Goal: Task Accomplishment & Management: Use online tool/utility

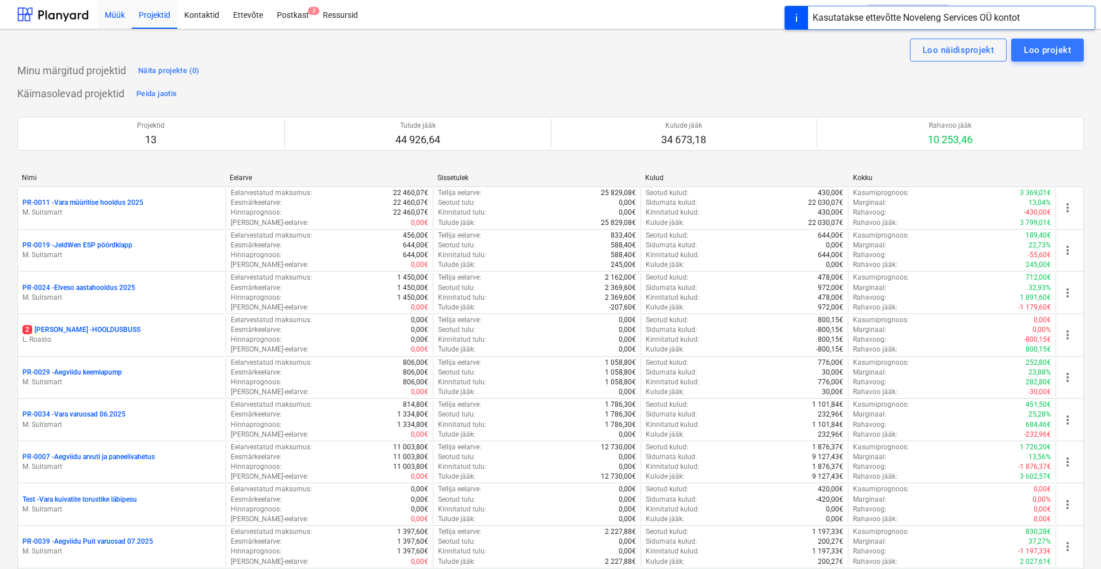
click at [118, 16] on div "Müük" at bounding box center [115, 13] width 34 height 29
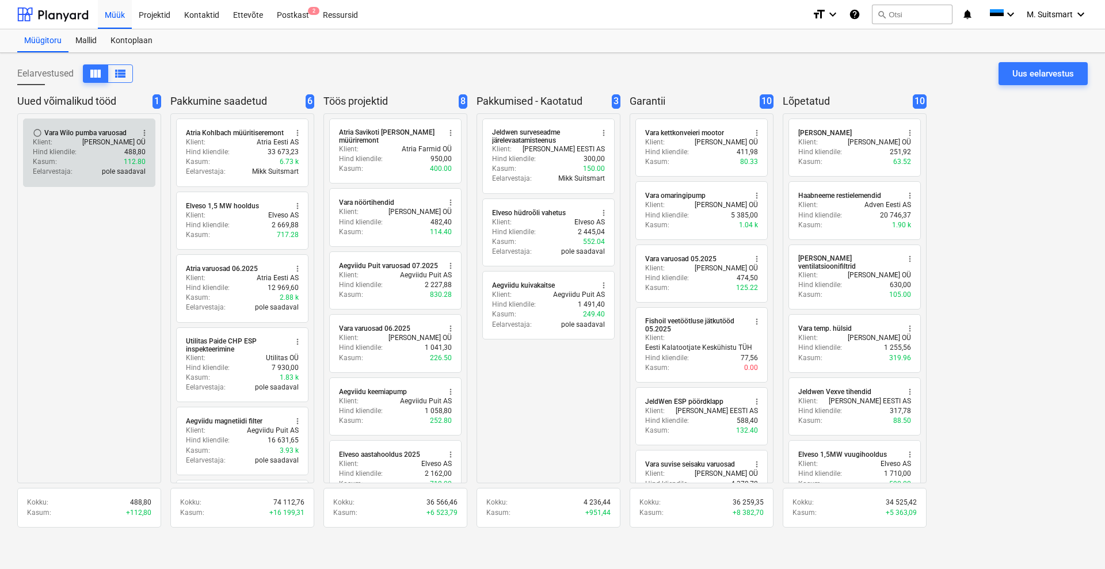
click at [85, 141] on div "Klient : [PERSON_NAME] OÜ" at bounding box center [89, 143] width 113 height 10
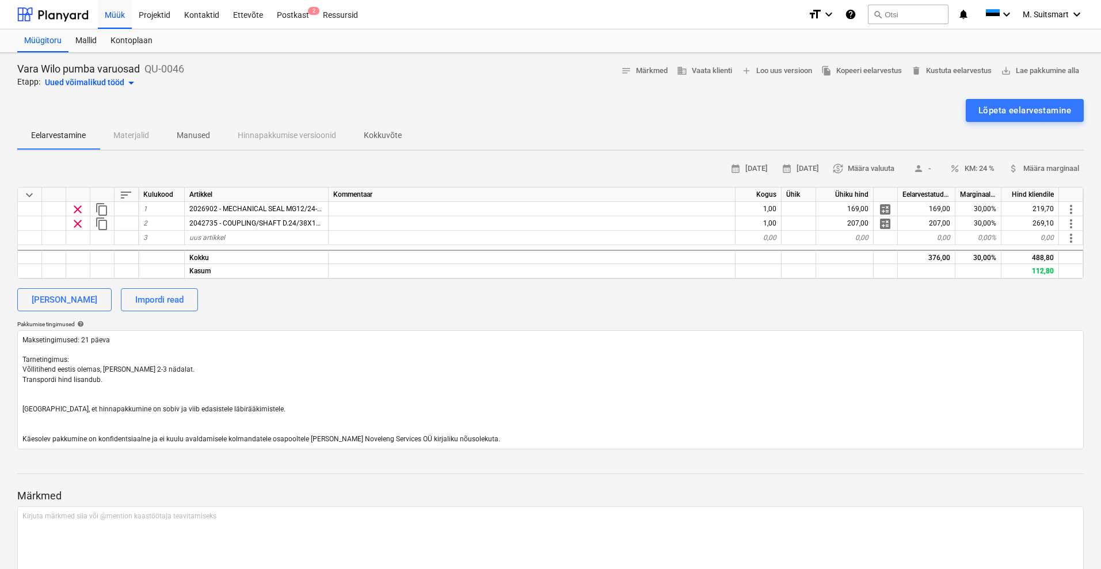
click at [91, 81] on div "Uued võimalikud tööd arrow_drop_down" at bounding box center [91, 83] width 93 height 14
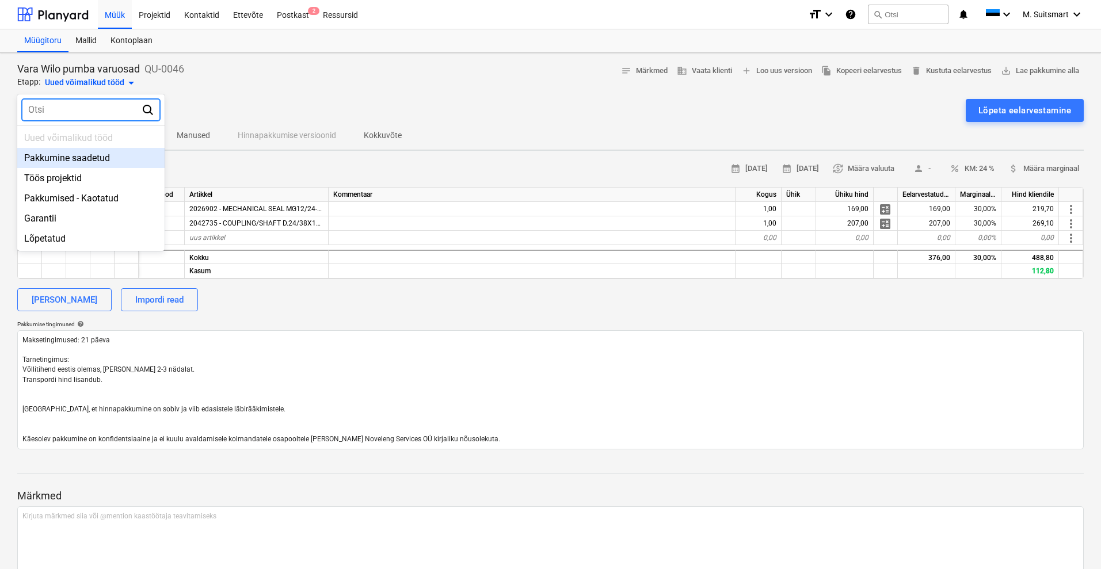
click at [80, 159] on div "Pakkumine saadetud" at bounding box center [90, 158] width 147 height 20
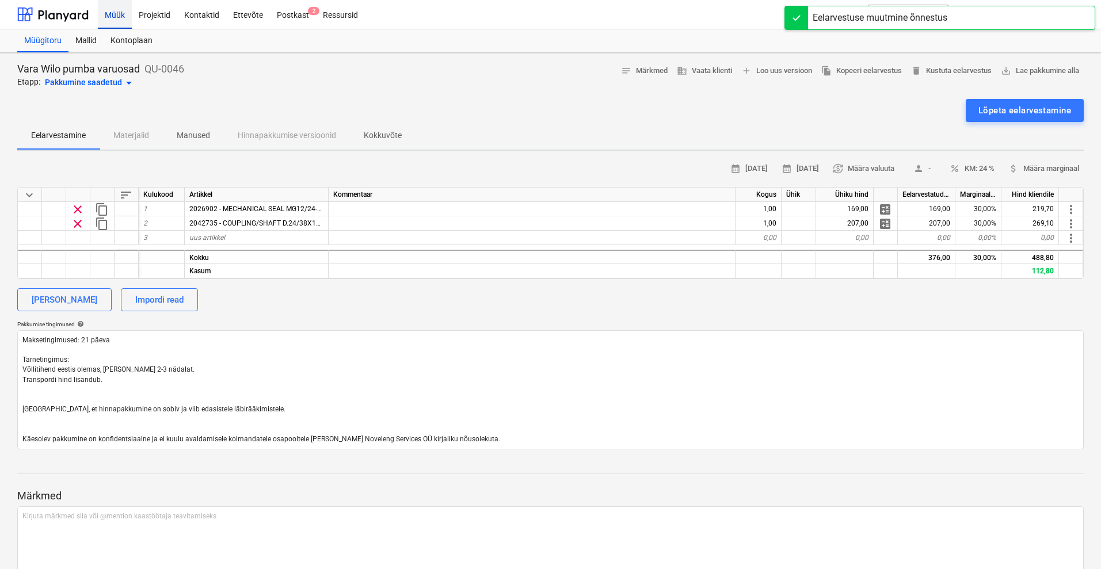
click at [113, 13] on div "Müük" at bounding box center [115, 13] width 34 height 29
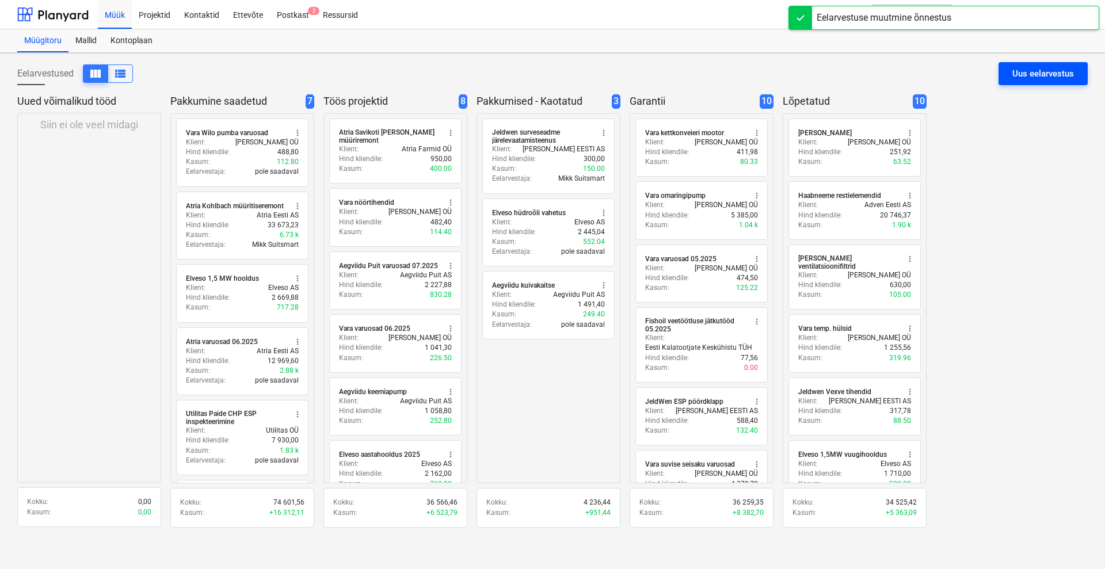
click at [1033, 71] on div "Uus eelarvestus" at bounding box center [1043, 73] width 62 height 15
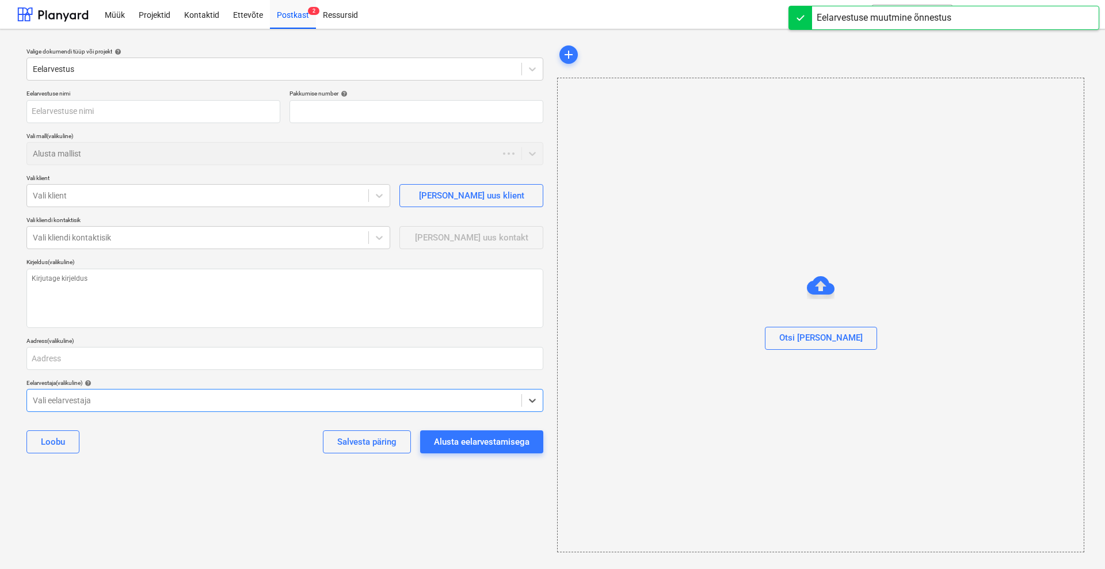
type textarea "x"
type input "QU-0048"
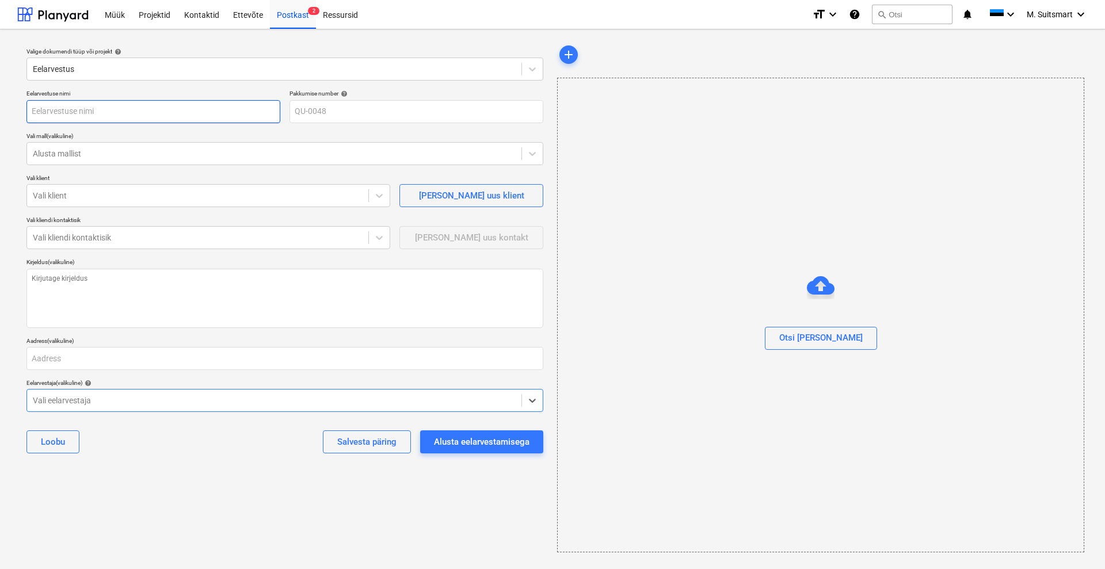
click at [82, 109] on input "text" at bounding box center [153, 111] width 254 height 23
type textarea "x"
type input "V"
type textarea "x"
type input "Va"
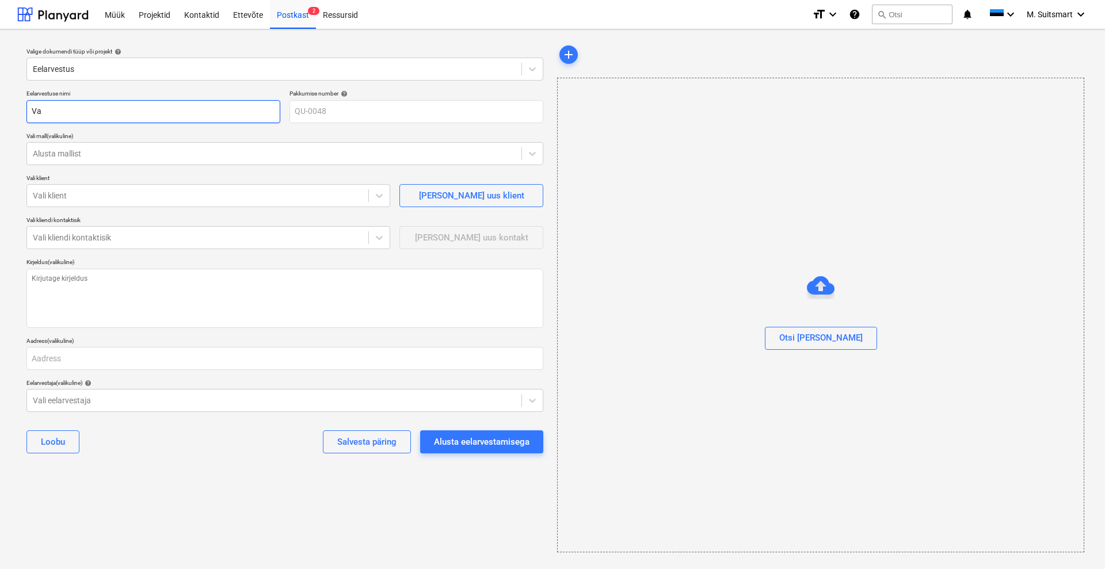
type textarea "x"
type input "Var"
type textarea "x"
type input "Vara"
type textarea "x"
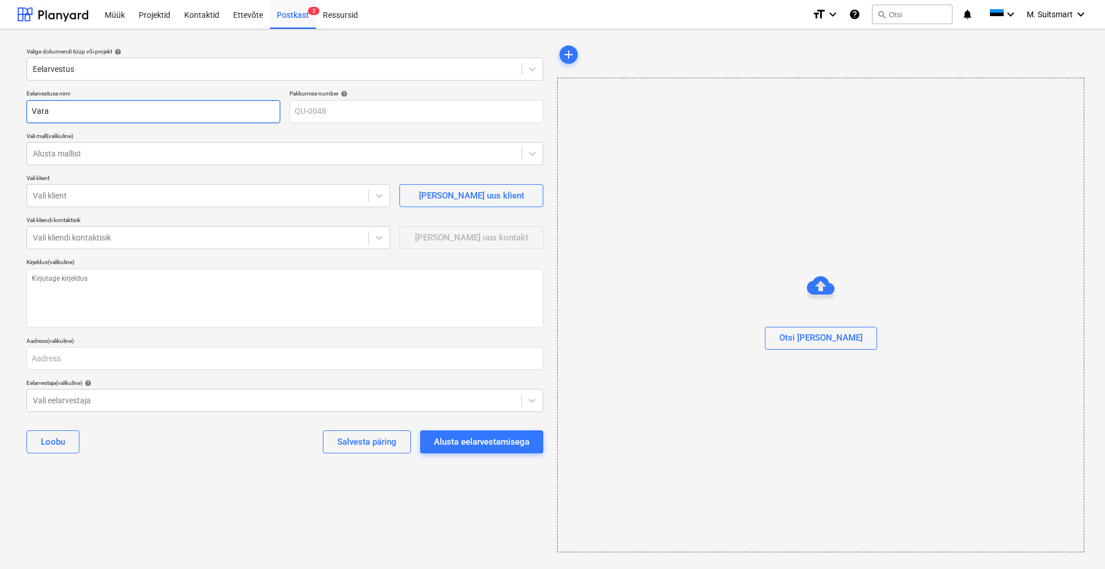
type input "Vara r"
type textarea "x"
type input "Vara rõ"
type textarea "x"
type input "[PERSON_NAME]"
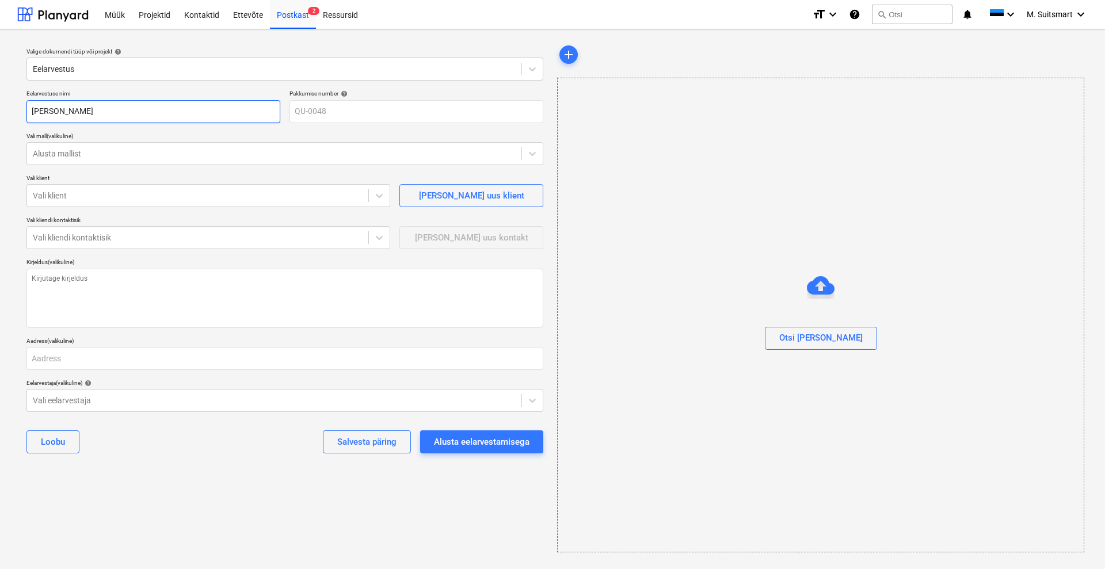
type textarea "x"
type input "Vara rõhu"
type textarea "x"
type input "Vara rõhut"
type textarea "x"
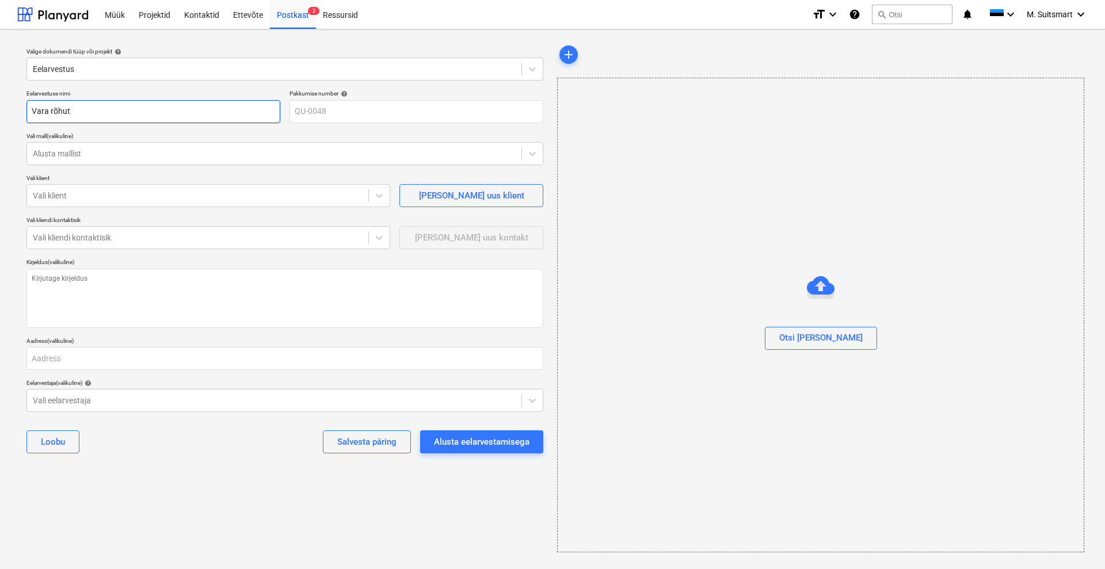
type input "Vara rõhutõ"
type textarea "x"
type input "Vara rõhutõs"
type textarea "x"
type input "Vara rõhutõst"
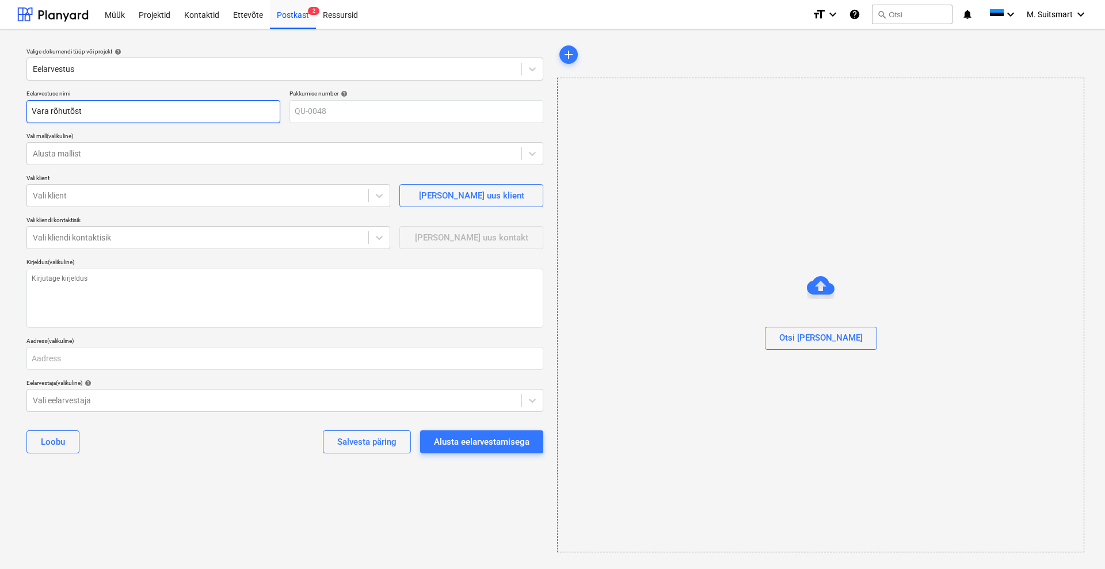
type textarea "x"
type input "Vara rõhutõste"
type textarea "x"
type input "Vara rõhutõstep"
type textarea "x"
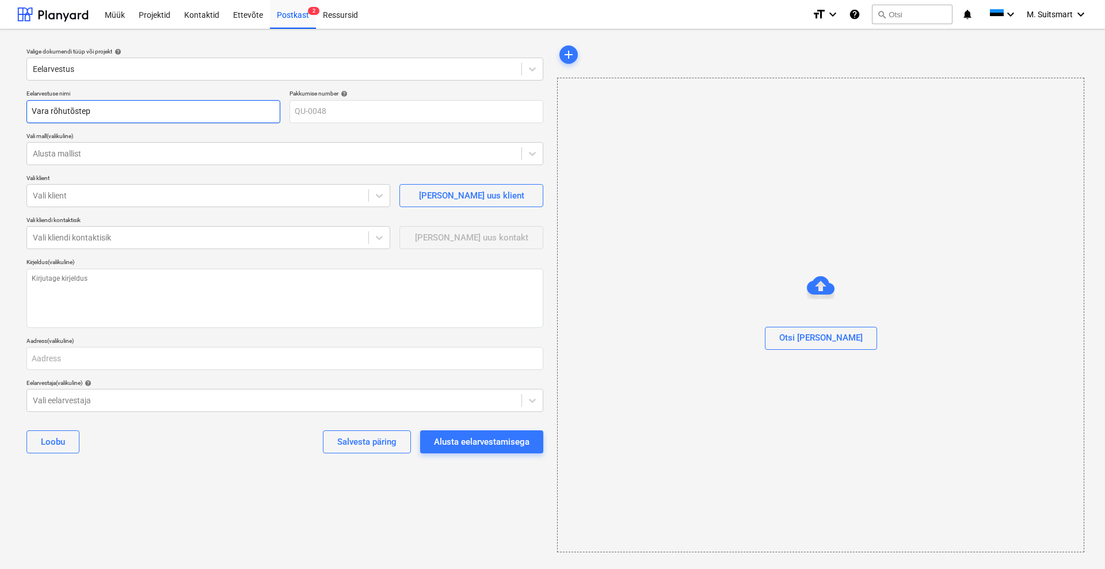
type input "Vara rõhutõstepu"
type textarea "x"
type input "Vara rõhutõstepum"
type textarea "x"
type input "Vara rõhutõstepump"
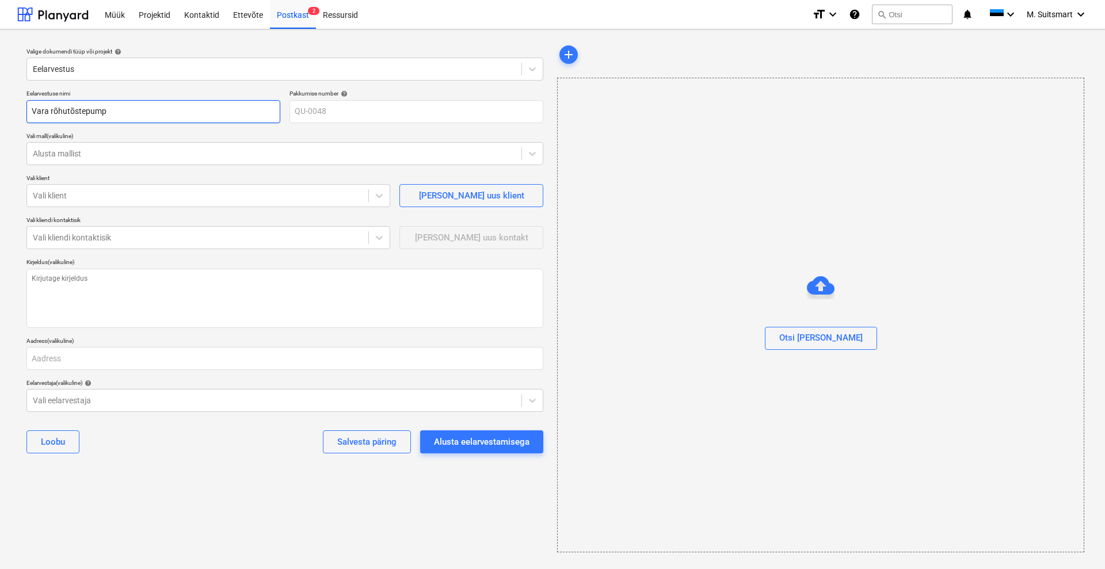
type textarea "x"
type input "Vara rõhutõstepumpa"
type textarea "x"
type input "Vara rõhutõstepumpad"
type textarea "x"
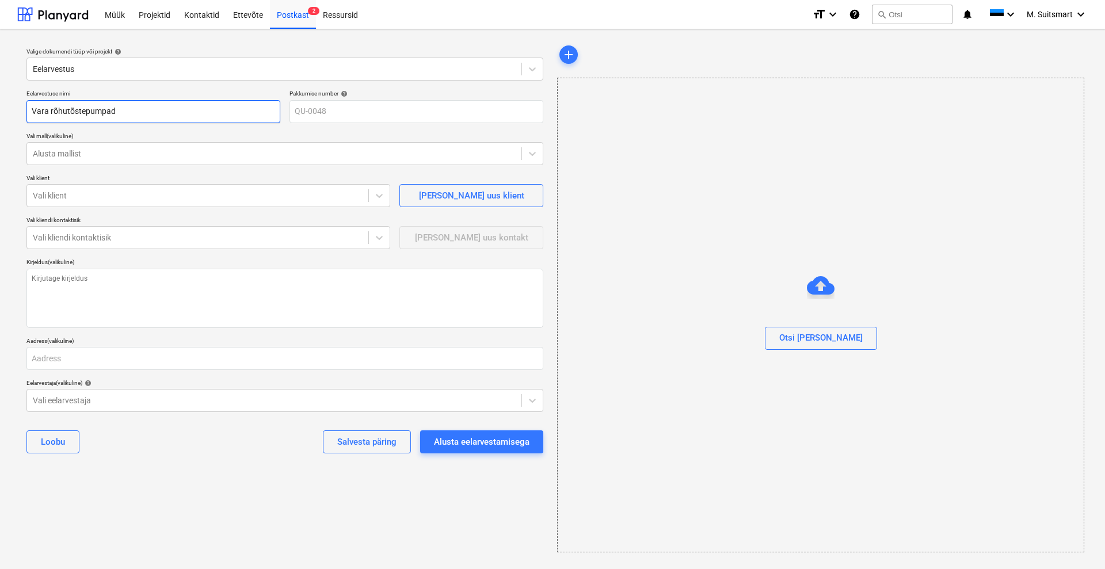
type input "Vara rõhutõstepumpade"
type textarea "x"
type input "Vara rõhutõstepumpade"
type textarea "x"
type input "Vara rõhutõstepumpade t"
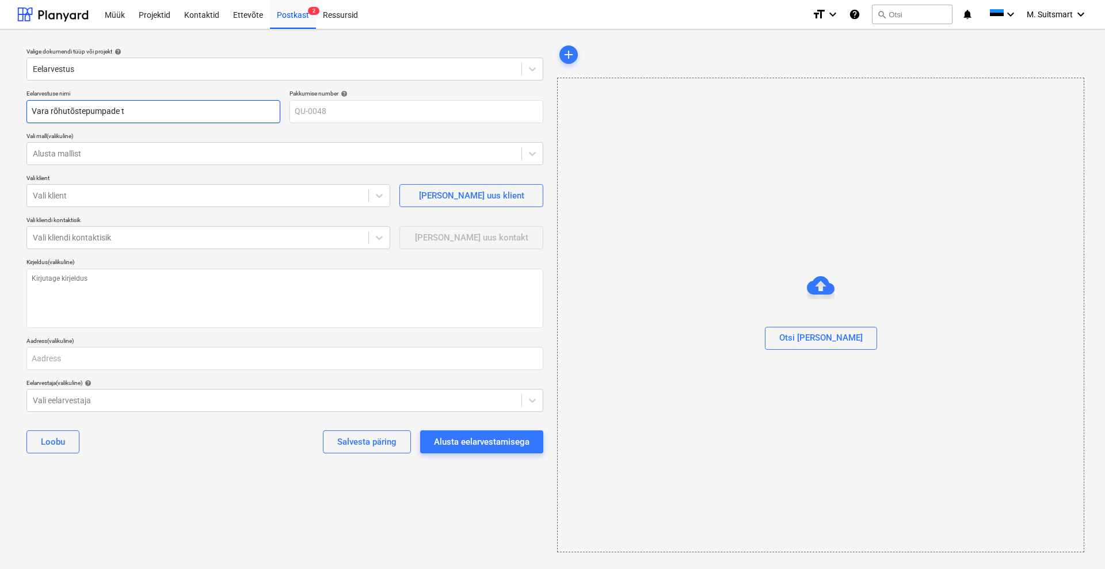
type textarea "x"
type input "Vara rõhutõstepumpade ti"
type textarea "x"
type input "Vara rõhutõstepumpade tih"
type textarea "x"
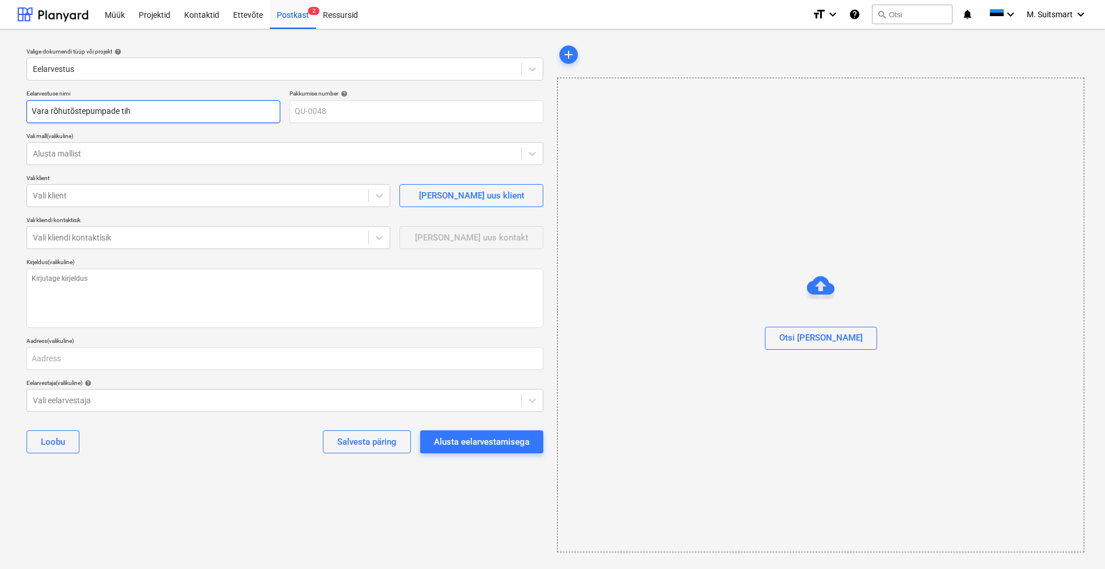
type input "Vara rõhutõstepumpade tihe"
type textarea "x"
type input "Vara rõhutõstepumpade tihen"
type textarea "x"
type input "Vara rõhutõstepumpade tihend"
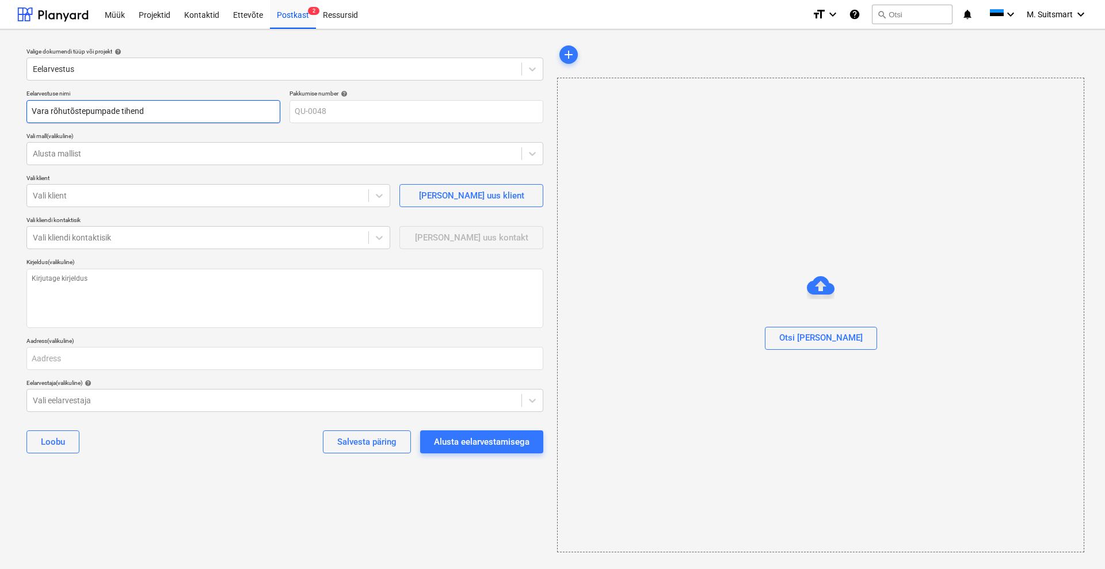
type textarea "x"
type input "Vara rõhutõstepumpade tihendi"
type textarea "x"
type input "Vara rõhutõstepumpade tihendid"
click at [49, 107] on input "Vara rõhutõstepumpade tihendid" at bounding box center [153, 111] width 254 height 23
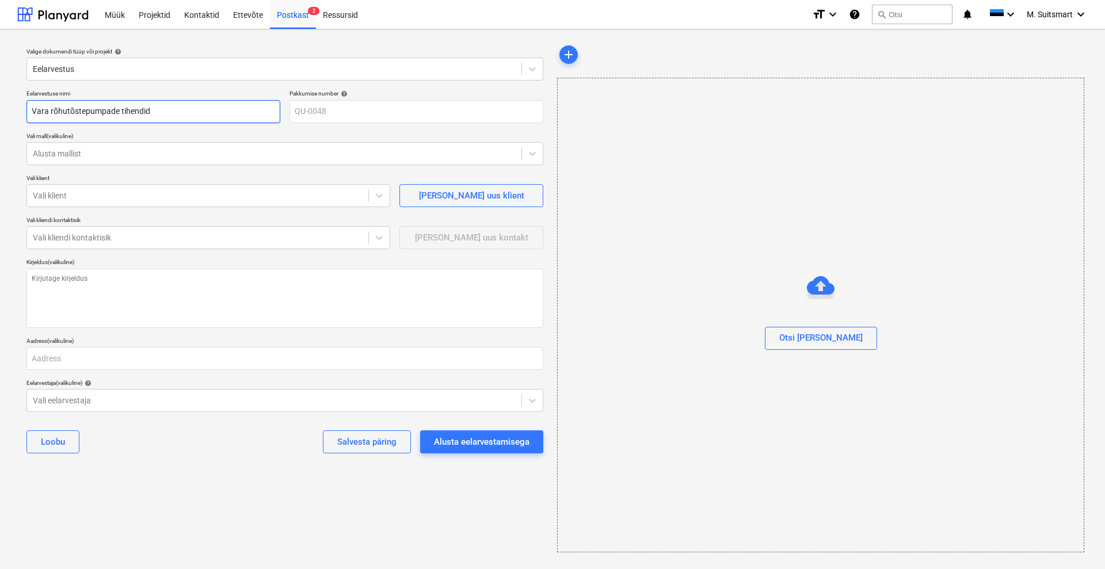
type textarea "x"
type input "[PERSON_NAME] tihendid"
type textarea "x"
type input "[PERSON_NAME] tihendid"
type textarea "x"
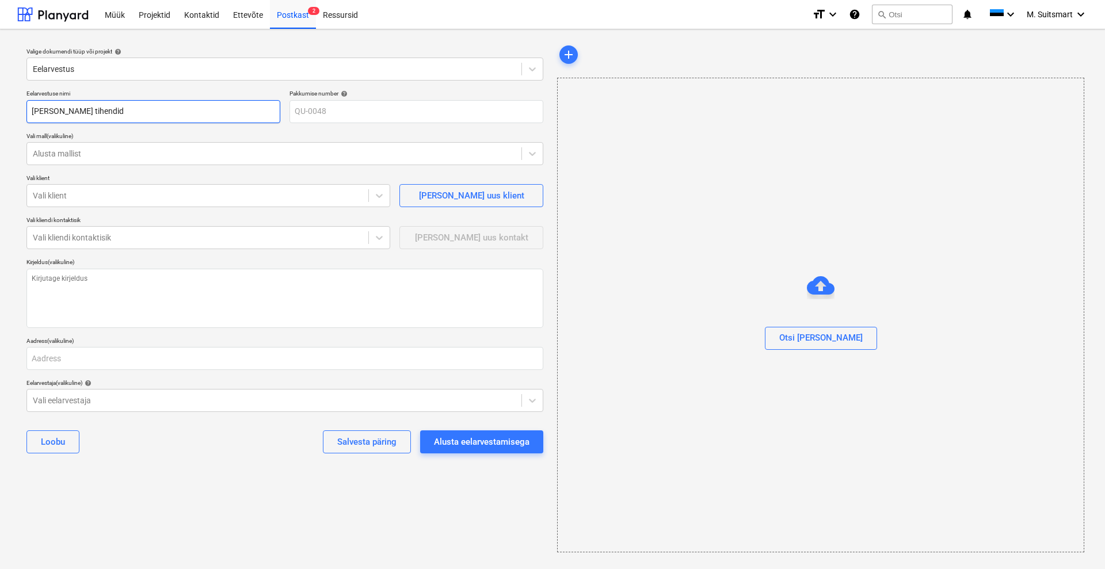
type input "[PERSON_NAME] tihendid"
type textarea "x"
type input "[PERSON_NAME] tihendid"
type textarea "x"
type input "[PERSON_NAME] tihendid"
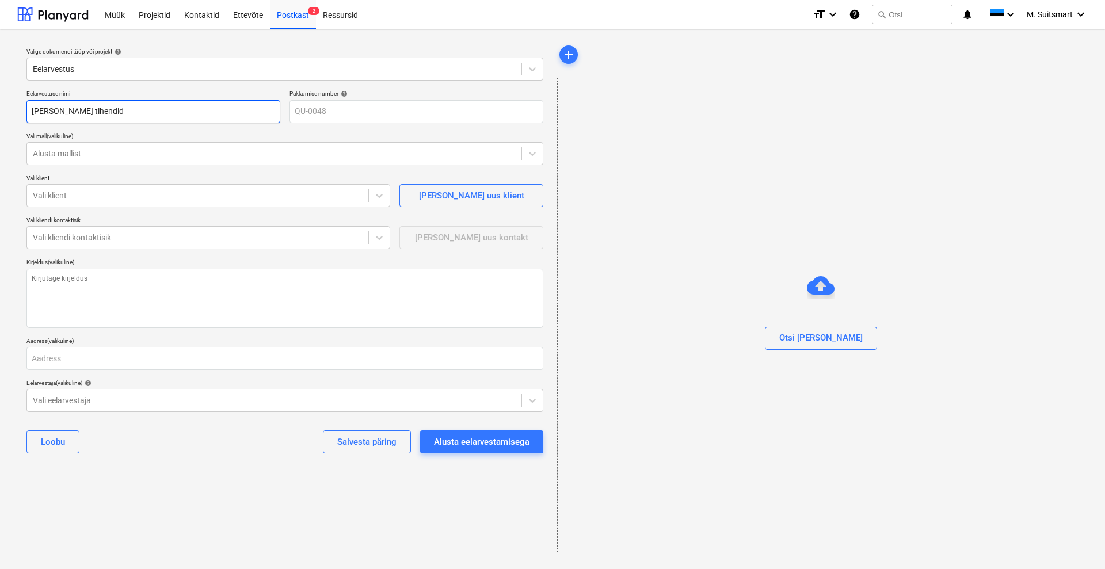
type textarea "x"
type input "[PERSON_NAME] tihendid"
type textarea "x"
type input "[PERSON_NAME] tihendid"
type textarea "x"
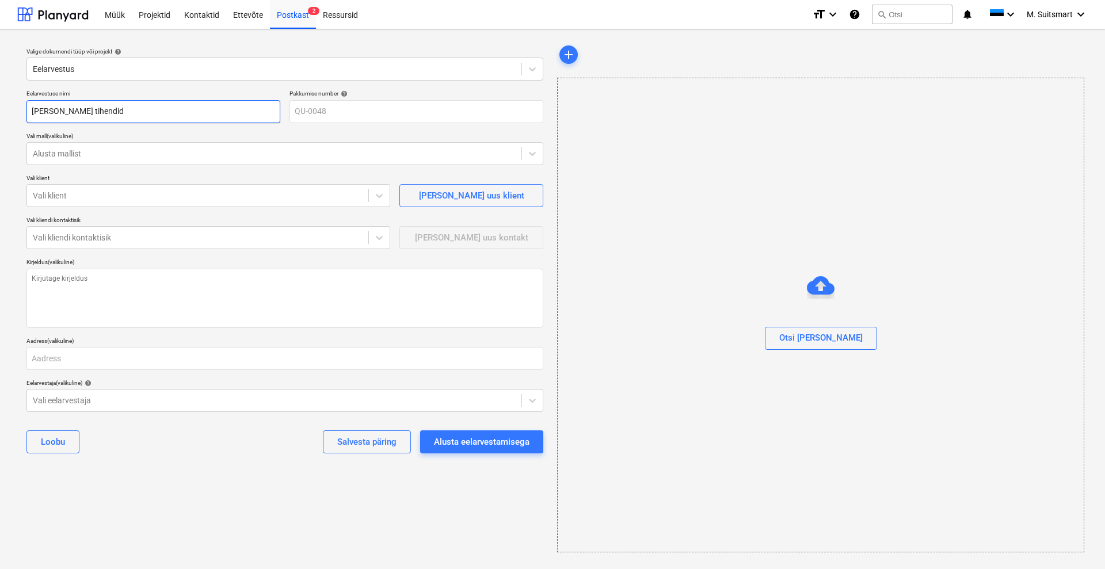
type input "[PERSON_NAME] tihendid"
type textarea "x"
type input "[PERSON_NAME] rõhutõstepumpade tihendid"
type textarea "x"
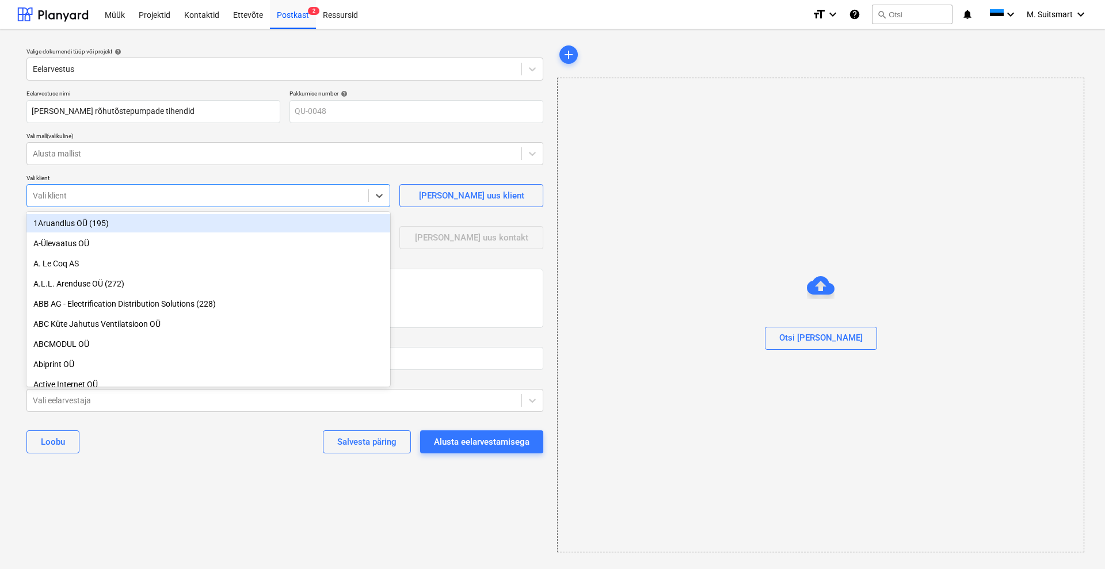
click at [172, 192] on div at bounding box center [198, 196] width 330 height 12
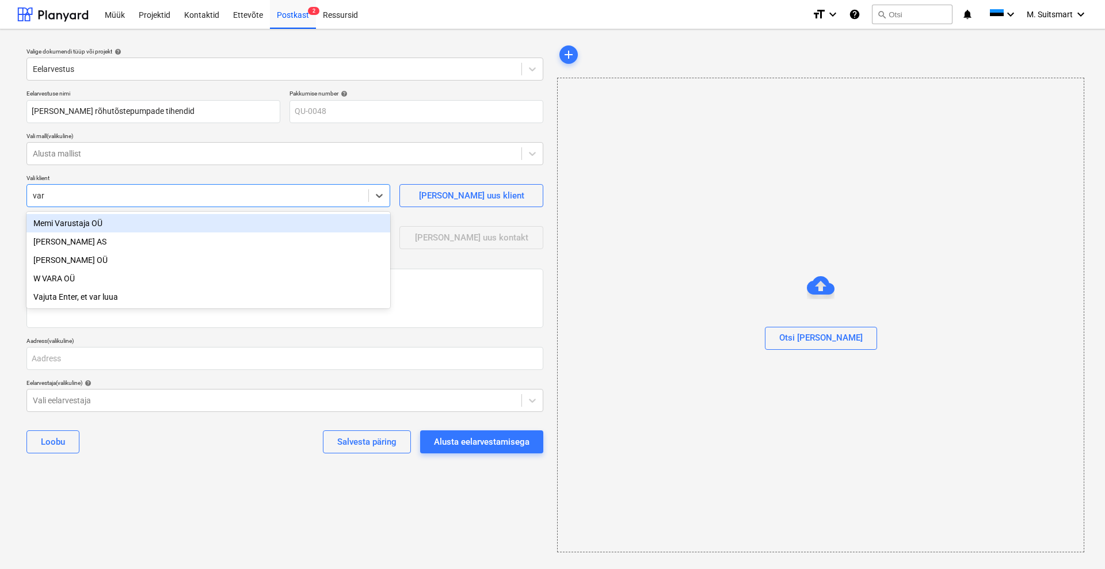
type input "vara"
click at [143, 220] on div "[PERSON_NAME] OÜ" at bounding box center [208, 223] width 364 height 18
type textarea "x"
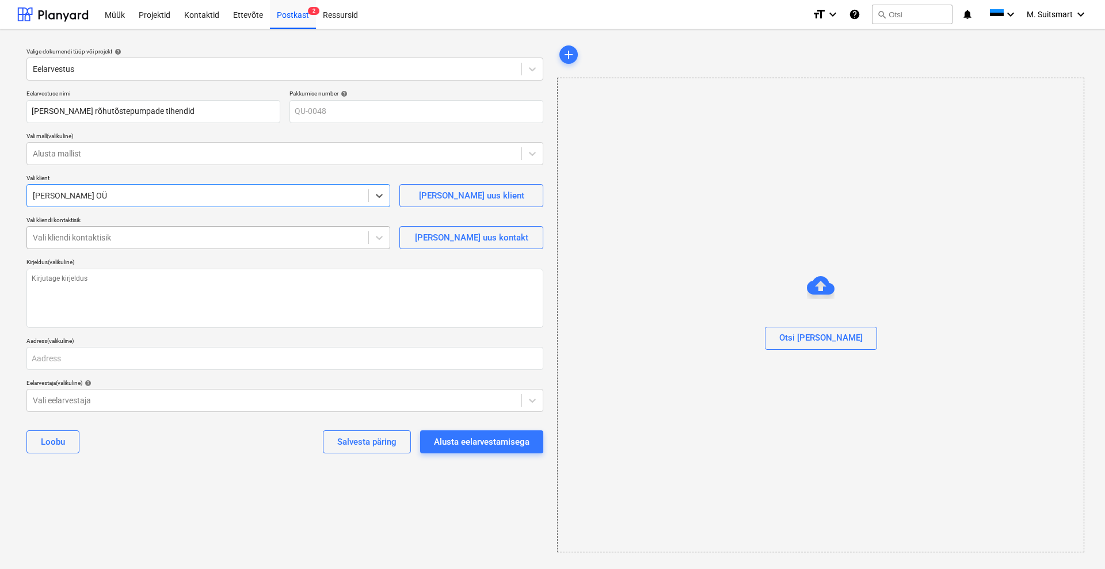
click at [91, 238] on div at bounding box center [198, 238] width 330 height 12
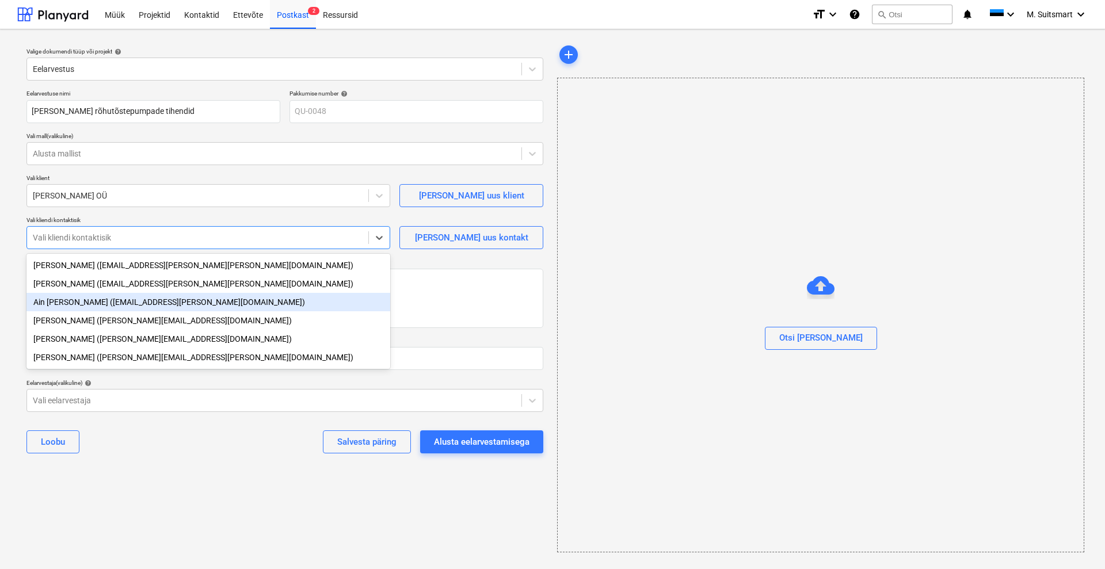
click at [92, 308] on div "Ain [PERSON_NAME] ([EMAIL_ADDRESS][PERSON_NAME][DOMAIN_NAME])" at bounding box center [208, 302] width 364 height 18
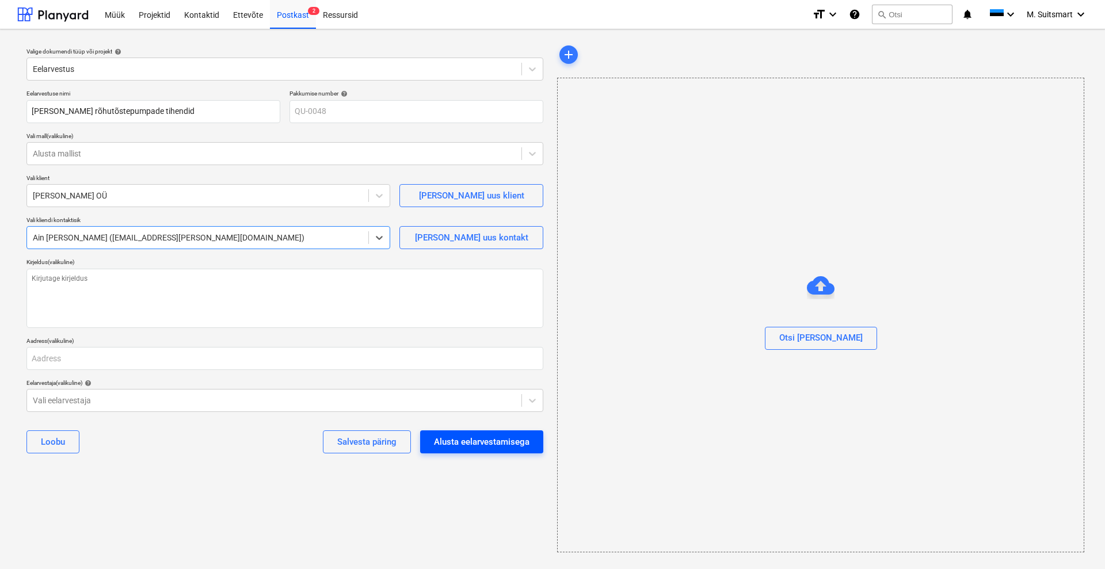
click at [489, 442] on div "Alusta eelarvestamisega" at bounding box center [482, 441] width 96 height 15
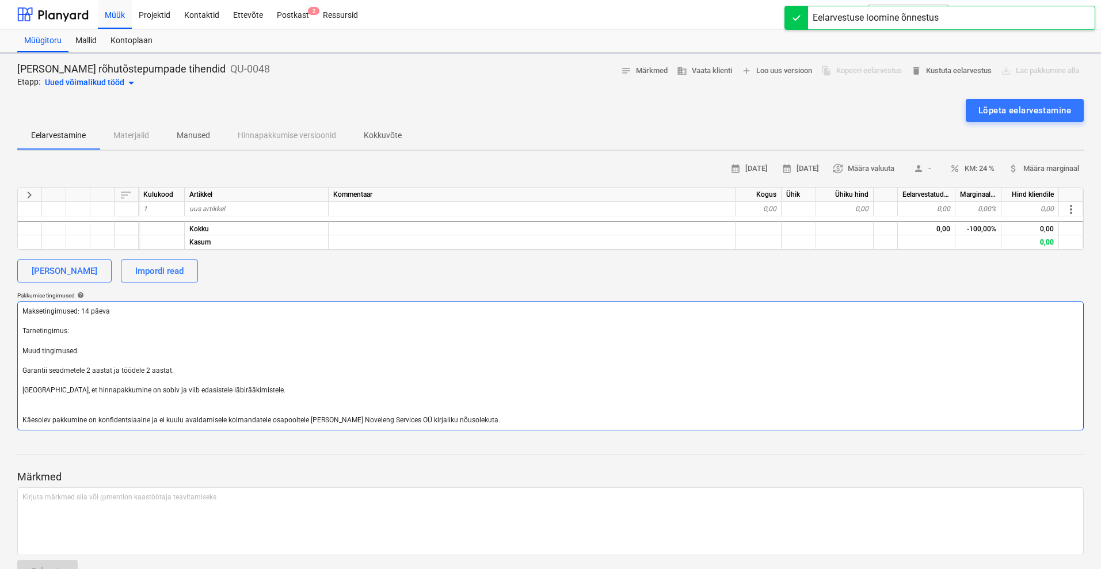
type textarea "x"
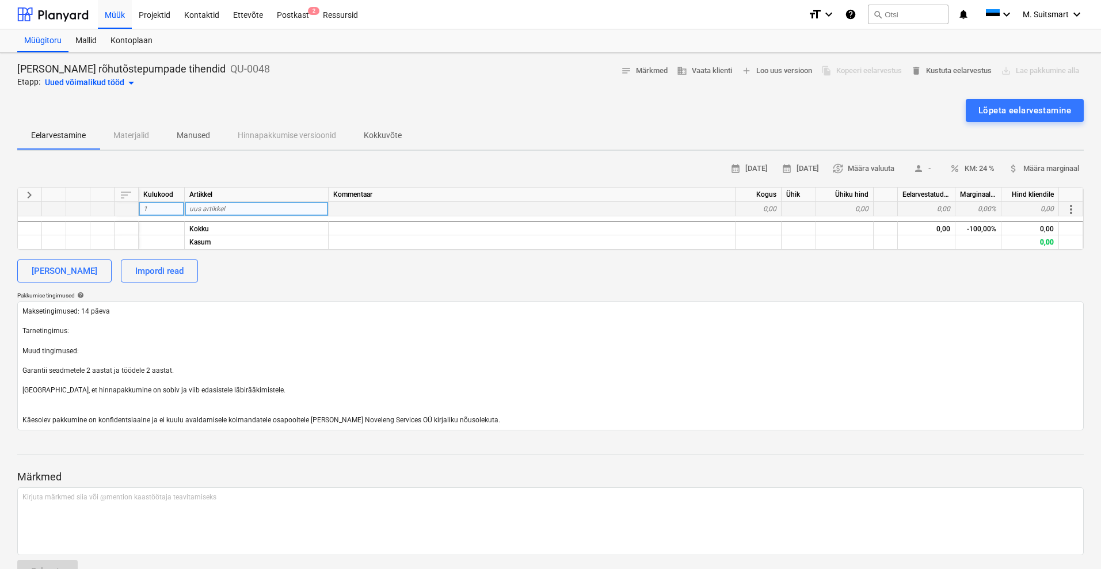
click at [230, 211] on div "uus artikkel" at bounding box center [257, 209] width 144 height 14
type input "KSB KIT-MECH SEAL MG12-G62/4/6FIXED54"
click at [367, 207] on div at bounding box center [532, 209] width 407 height 14
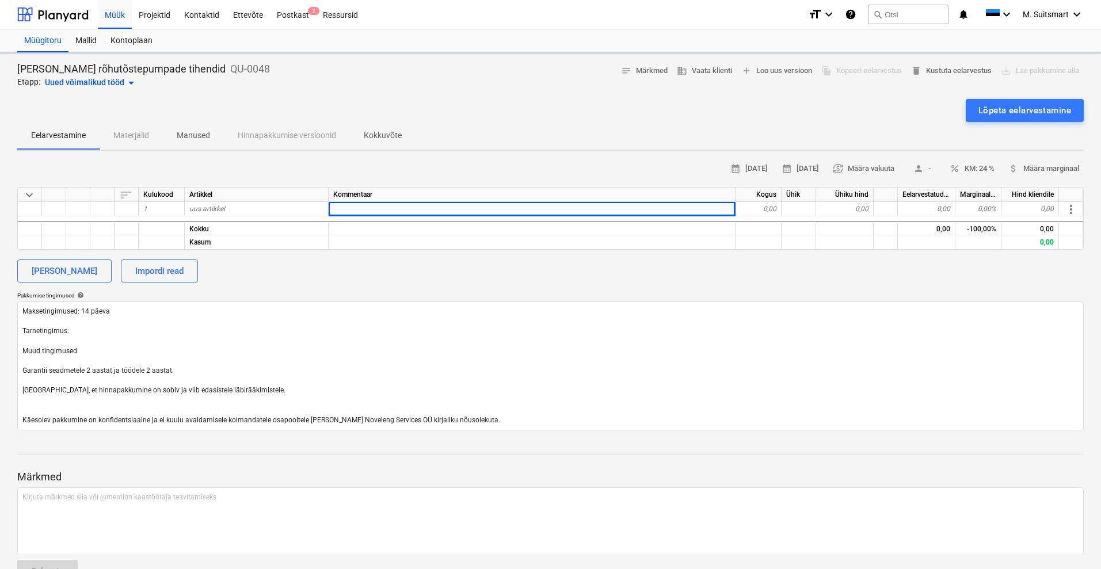
type textarea "x"
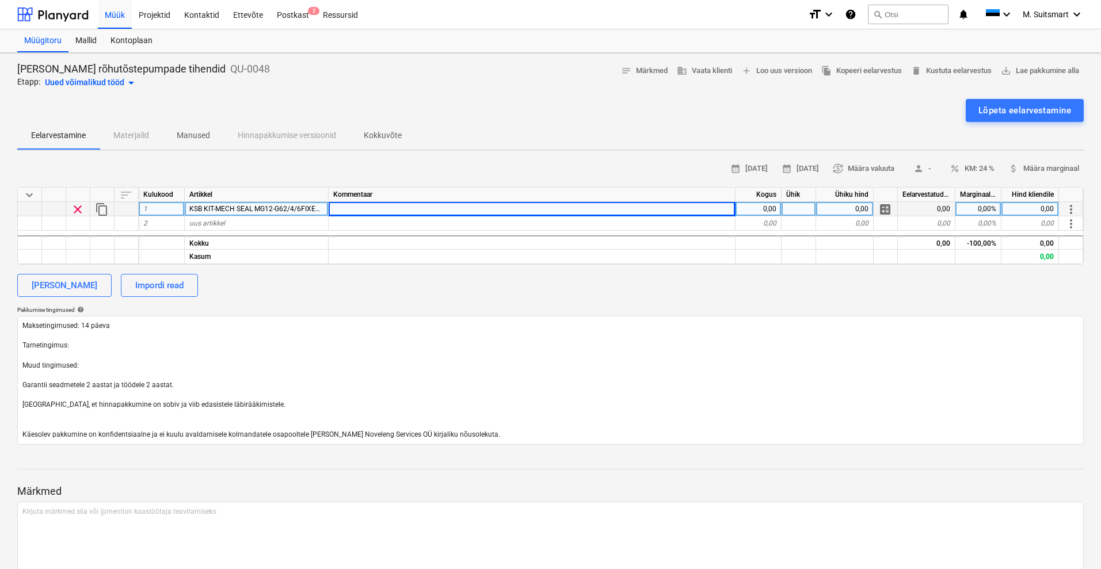
click at [756, 211] on div "0,00" at bounding box center [758, 209] width 46 height 14
type input "2"
type textarea "x"
click at [839, 206] on div "0,00" at bounding box center [845, 209] width 58 height 14
type input "145,63"
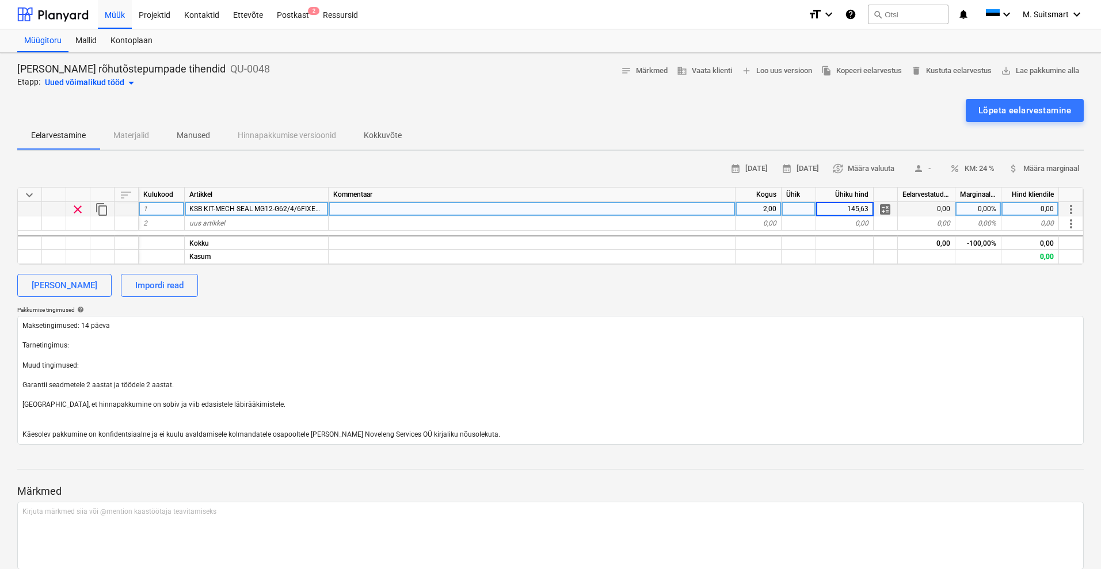
type textarea "x"
type input "30"
type textarea "x"
click at [350, 207] on div at bounding box center [532, 209] width 407 height 14
type input "1 PC 433 MECHANICAL SEAL BQ7EGG DW001 1 PC 525 SPACER SLEEVE 1.4401 2 PC 412 O-…"
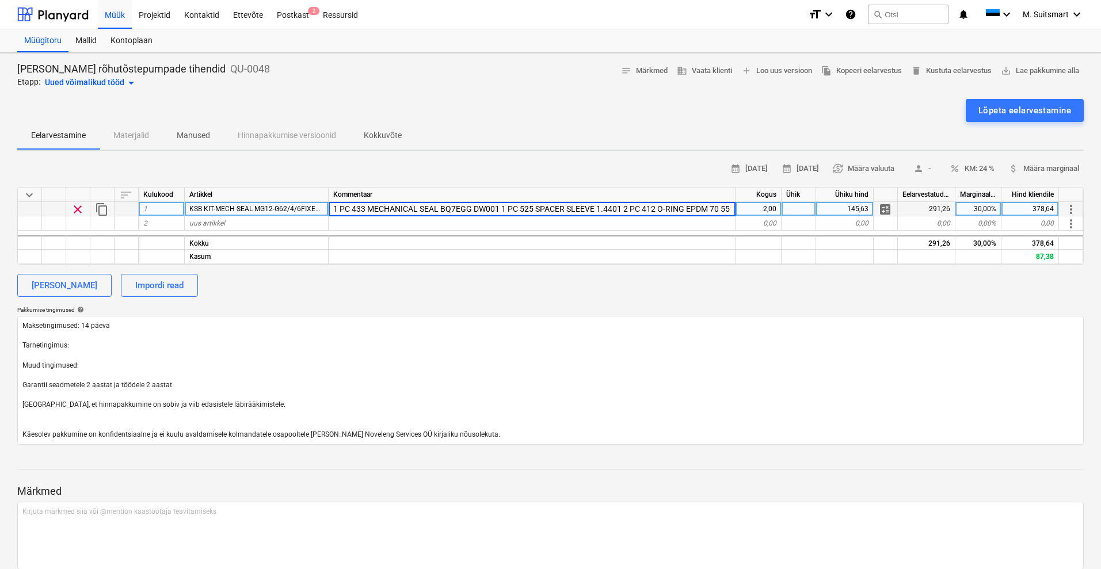
scroll to position [0, 14]
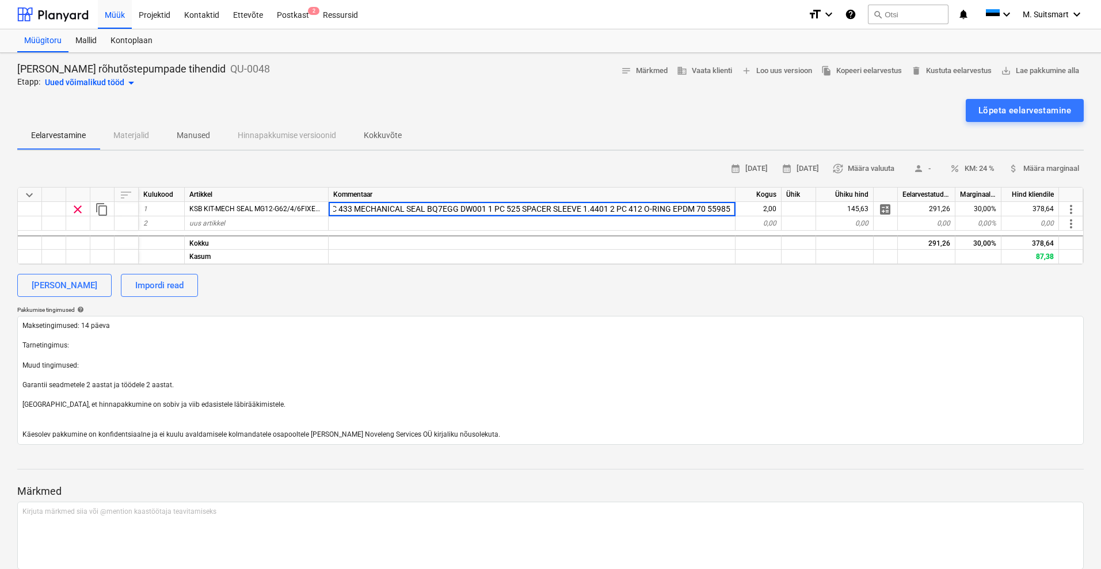
type textarea "x"
click at [567, 103] on div "Lõpeta eelarvestamine" at bounding box center [550, 110] width 1066 height 23
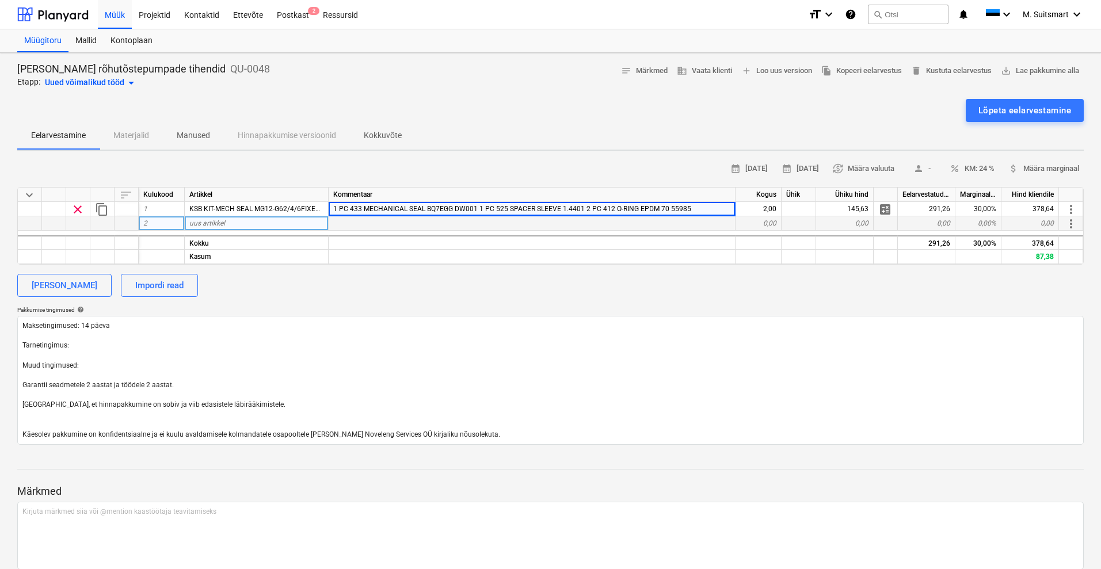
click at [225, 219] on div "uus artikkel" at bounding box center [257, 223] width 144 height 14
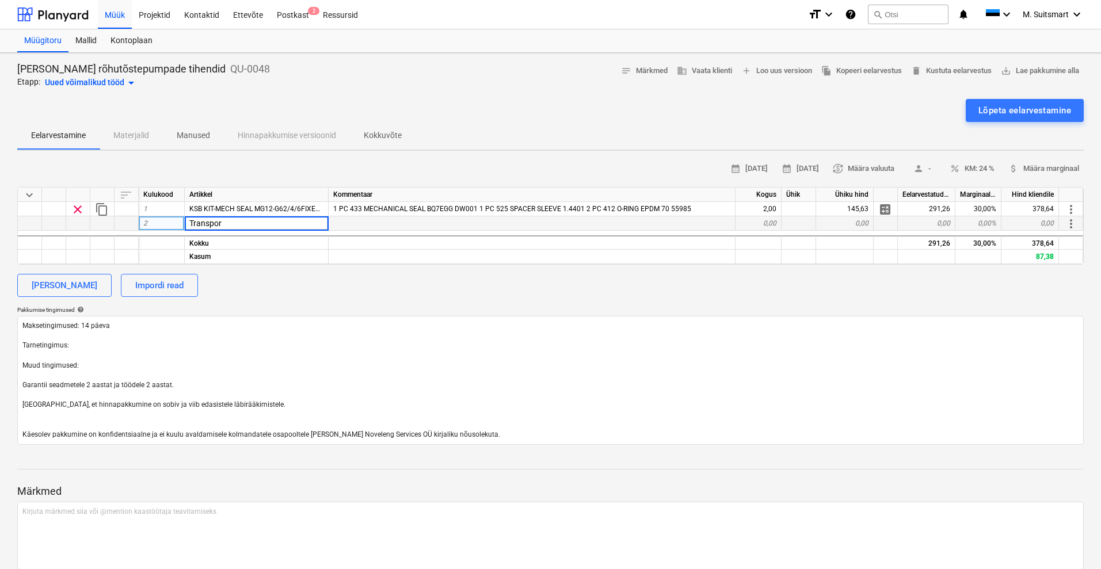
type input "Transport"
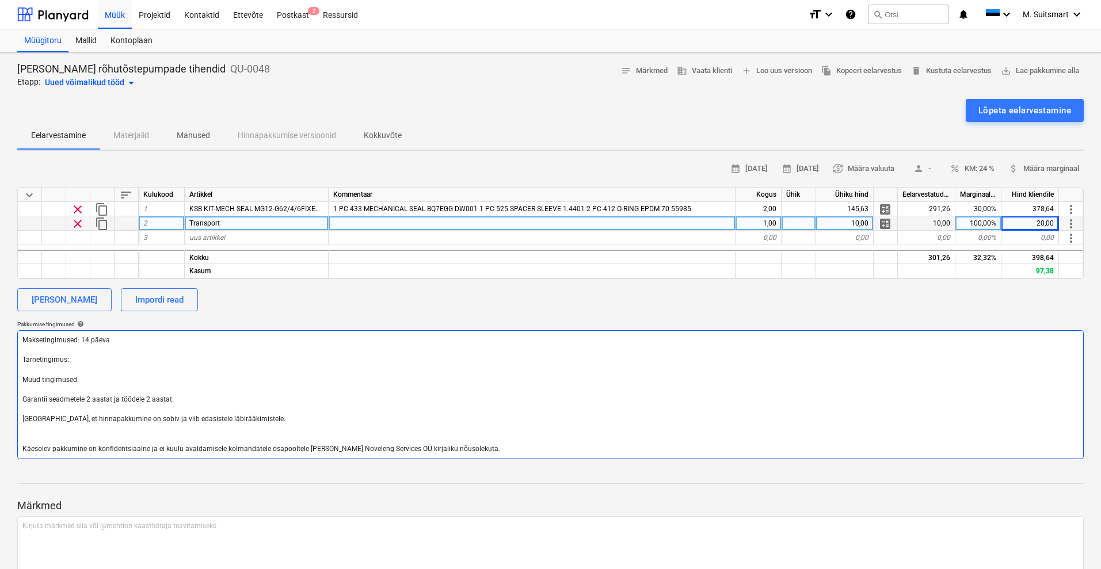
click at [89, 358] on textarea "Maksetingimused: 14 päeva Tarnetingimus: Muud tingimused: Garantii seadmetele 2…" at bounding box center [550, 394] width 1066 height 129
type textarea "x"
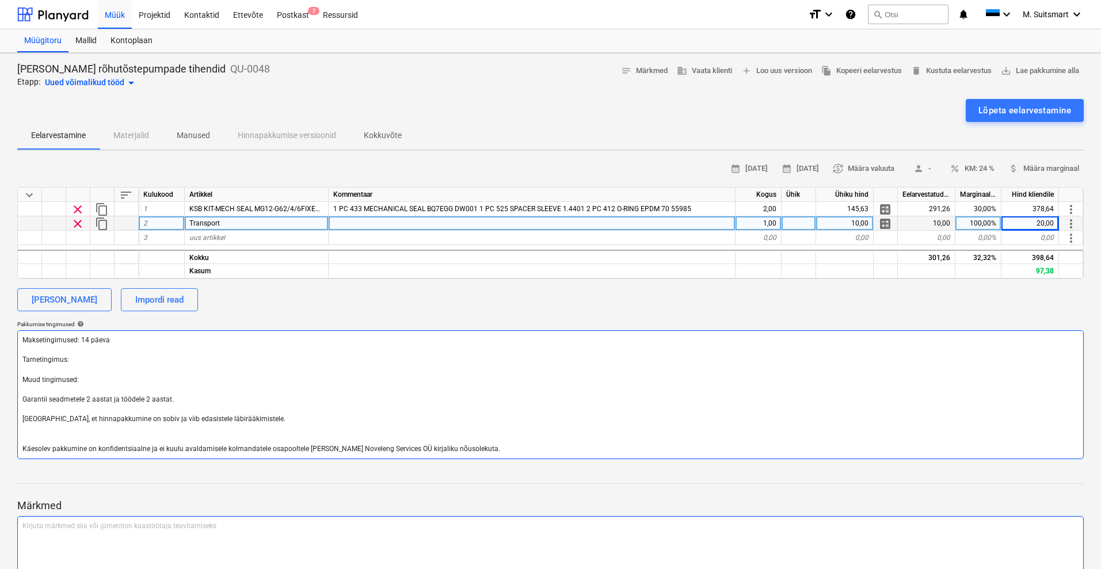
type textarea "Maksetingimused: 14 päeva Tarnetingimus: Muud tingimused: Garantii seadmetele 2…"
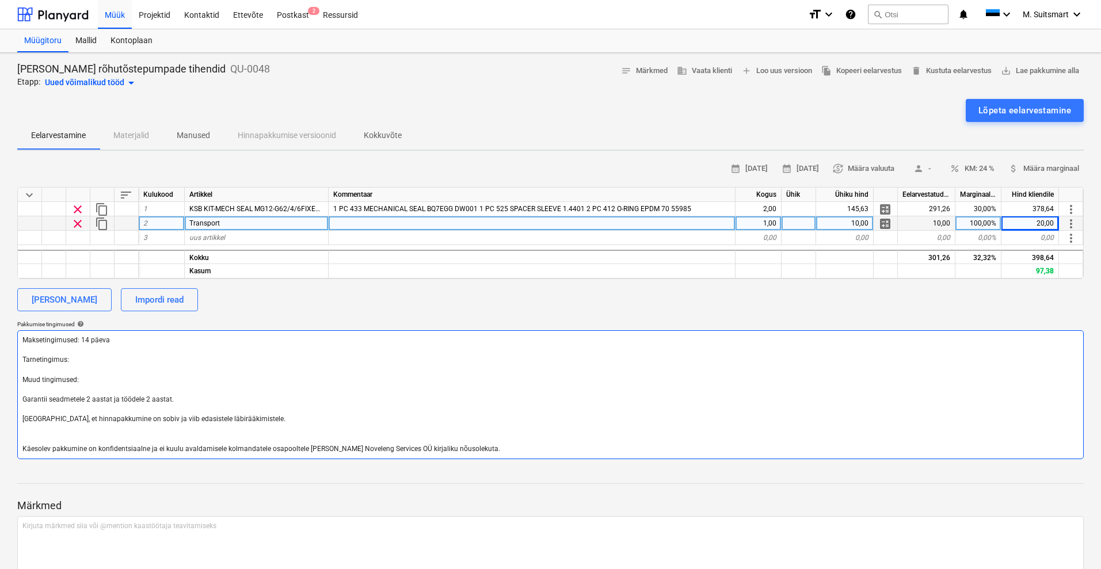
type textarea "x"
type textarea "Maksetingimused: 14 päeva Tarnetingimus: 1 Muud tingimused: Garantii seadmetele…"
type textarea "x"
type textarea "Maksetingimused: 14 päeva Tarnetingimus: 1 Muud tingimused: Garantii seadmetele…"
type textarea "x"
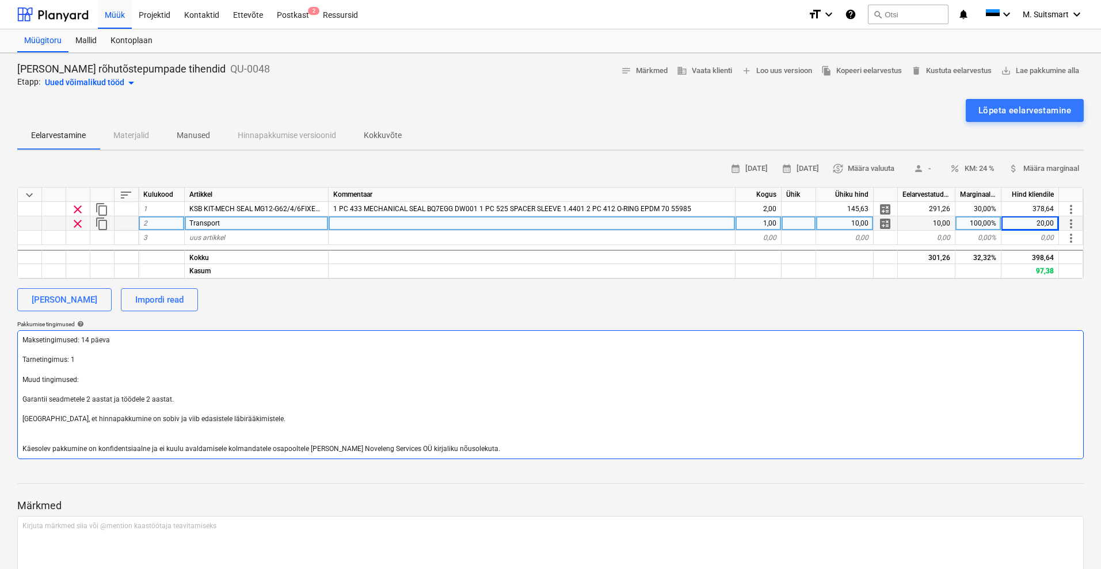
type textarea "Maksetingimused: 14 päeva Tarnetingimus: 1 n Muud tingimused: Garantii seadmete…"
type textarea "x"
type textarea "Maksetingimused: 14 päeva Tarnetingimus: 1 nä Muud tingimused: Garantii seadmet…"
type textarea "x"
type textarea "Maksetingimused: 14 päeva Tarnetingimus: 1 näd Muud tingimused: Garantii seadme…"
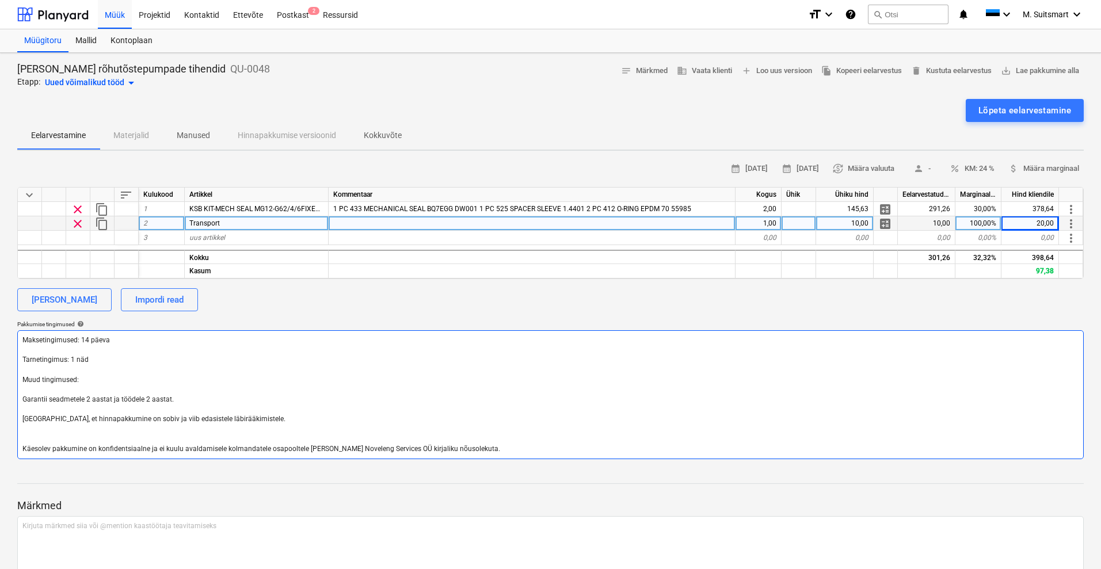
type textarea "x"
type textarea "Maksetingimused: 14 päeva Tarnetingimus: 1 näda Muud tingimused: Garantii seadm…"
type textarea "x"
type textarea "Maksetingimused: 14 päeva Tarnetingimus: 1 nädal Muud tingimused: Garantii sead…"
type textarea "x"
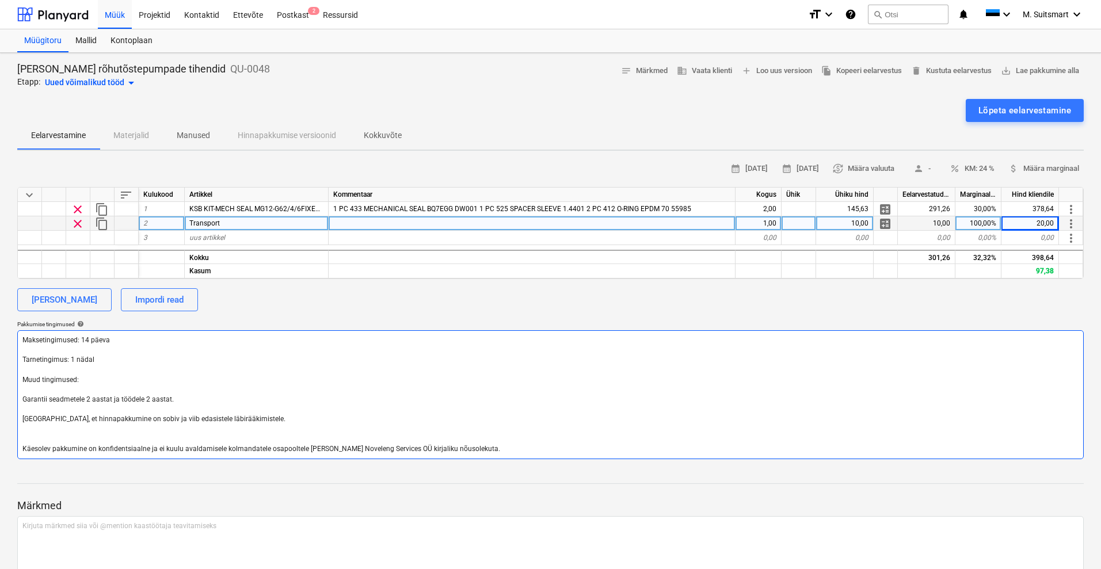
type textarea "Maksetingimused: 14 päeva Tarnetingimus: 1 nädal, Muud tingimused: Garantii sea…"
type textarea "x"
type textarea "Maksetingimused: 14 päeva Tarnetingimus: 1 nädal, Muud tingimused: Garantii sea…"
type textarea "x"
type textarea "Maksetingimused: 14 päeva Tarnetingimus: 1 nädal, D Muud tingimused: Garantii s…"
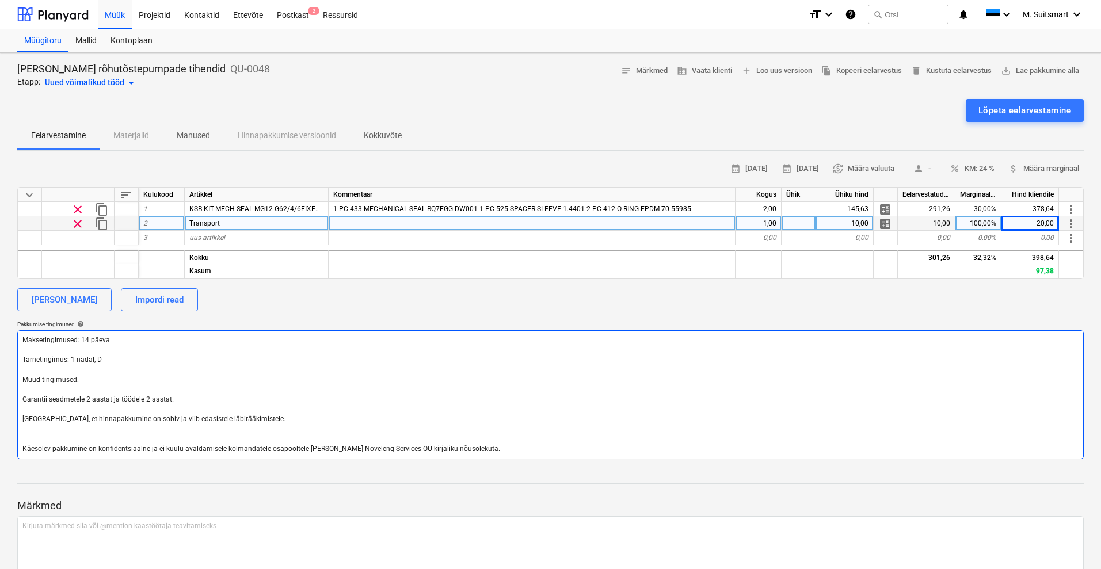
type textarea "x"
type textarea "Maksetingimused: 14 päeva Tarnetingimus: 1 nädal, DA Muud tingimused: Garantii …"
type textarea "x"
type textarea "Maksetingimused: 14 päeva Tarnetingimus: 1 nädal, DAP Muud tingimused: Garantii…"
type textarea "x"
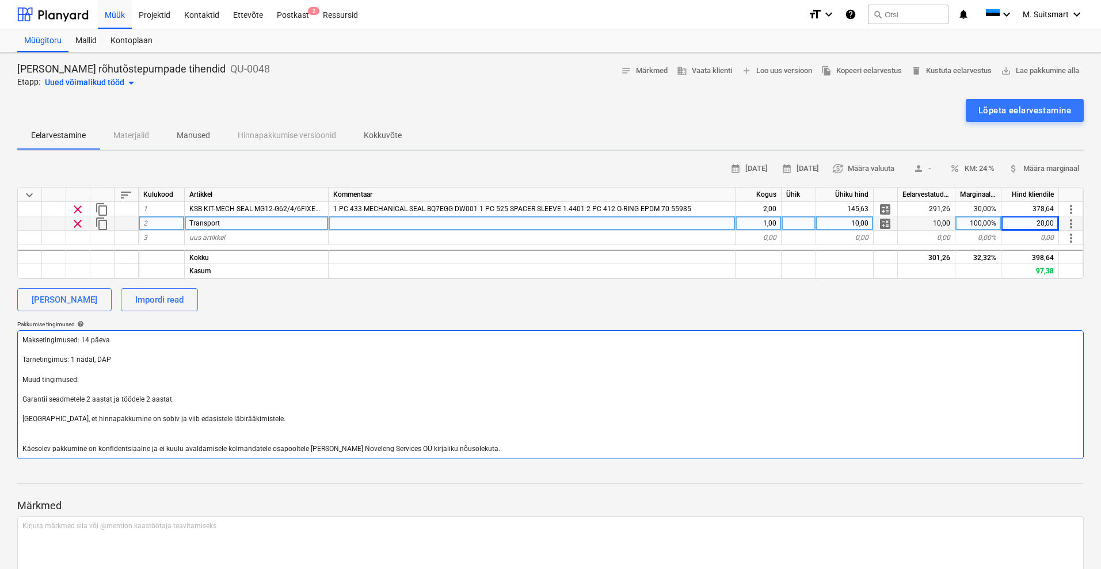
type textarea "Maksetingimused: 14 päeva Tarnetingimus: 1 nädal, DAP Muud tingimused: Garantii…"
type textarea "x"
type textarea "Maksetingimused: 14 päeva Tarnetingimus: 1 nädal, DAP V Muud tingimused: Garant…"
type textarea "x"
type textarea "Maksetingimused: 14 päeva Tarnetingimus: 1 nädal, DAP Va Muud tingimused: Garan…"
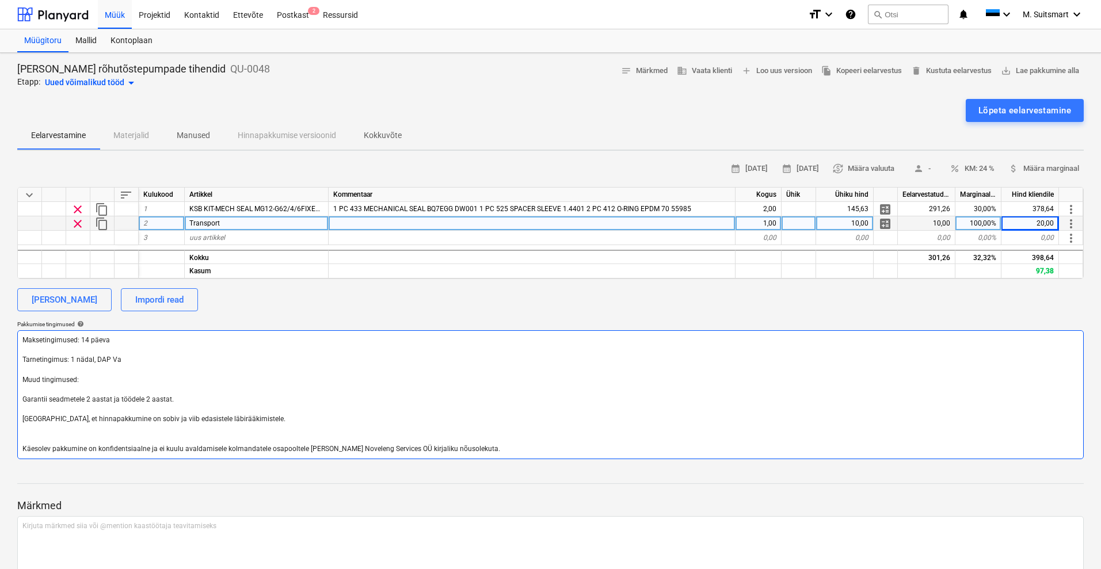
type textarea "x"
type textarea "Maksetingimused: 14 päeva Tarnetingimus: 1 nädal, DAP Var Muud tingimused: Gara…"
type textarea "x"
type textarea "Maksetingimused: 14 päeva Tarnetingimus: 1 nädal, DAP Vara Muud tingimused: Gar…"
click at [108, 377] on textarea "Maksetingimused: 14 päeva Tarnetingimus: 1 nädal, DAP Vara Muud tingimused: Gar…" at bounding box center [550, 394] width 1066 height 129
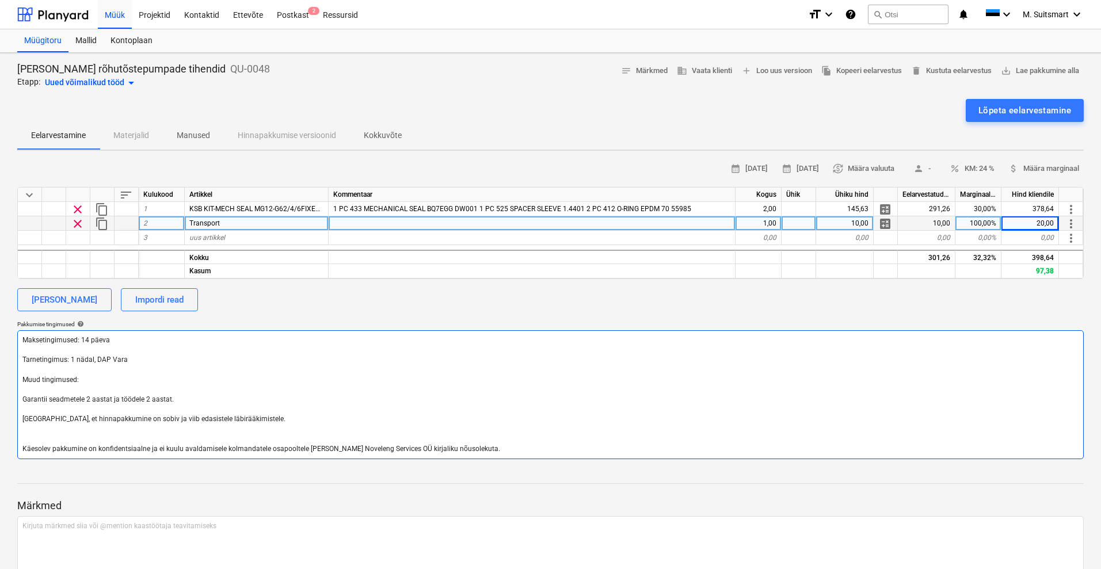
drag, startPoint x: 192, startPoint y: 396, endPoint x: 9, endPoint y: 381, distance: 183.6
click at [9, 381] on div "[PERSON_NAME] rõhutõstepumpade tihendid QU-0048 Etapp: Uued võimalikud tööd arr…" at bounding box center [550, 341] width 1101 height 577
type textarea "x"
type textarea "Maksetingimused: 14 päeva Tarnetingimus: 1 nädal, DAP Vara [GEOGRAPHIC_DATA], e…"
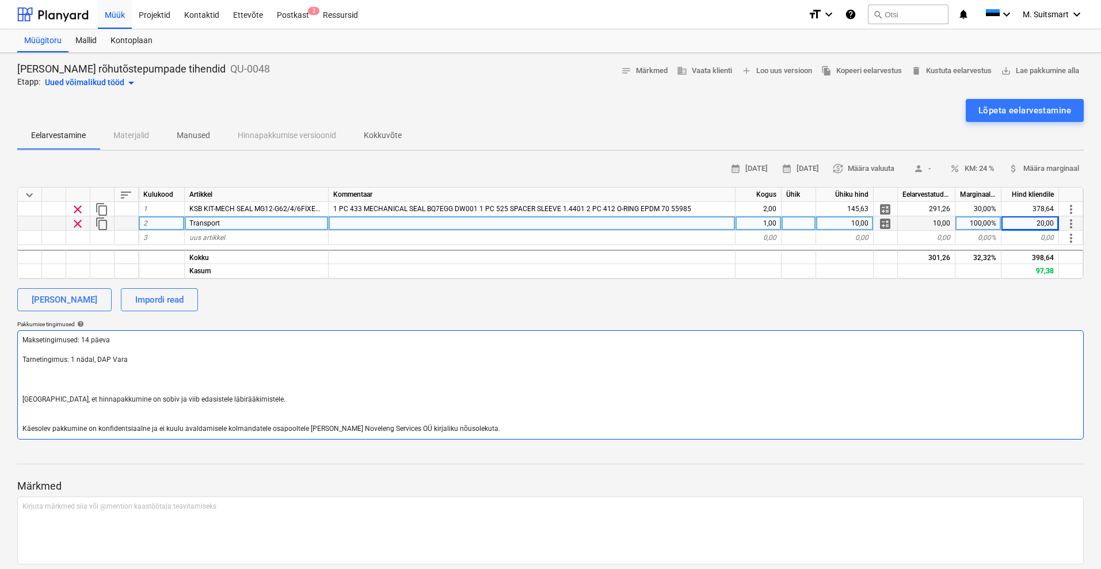
type textarea "x"
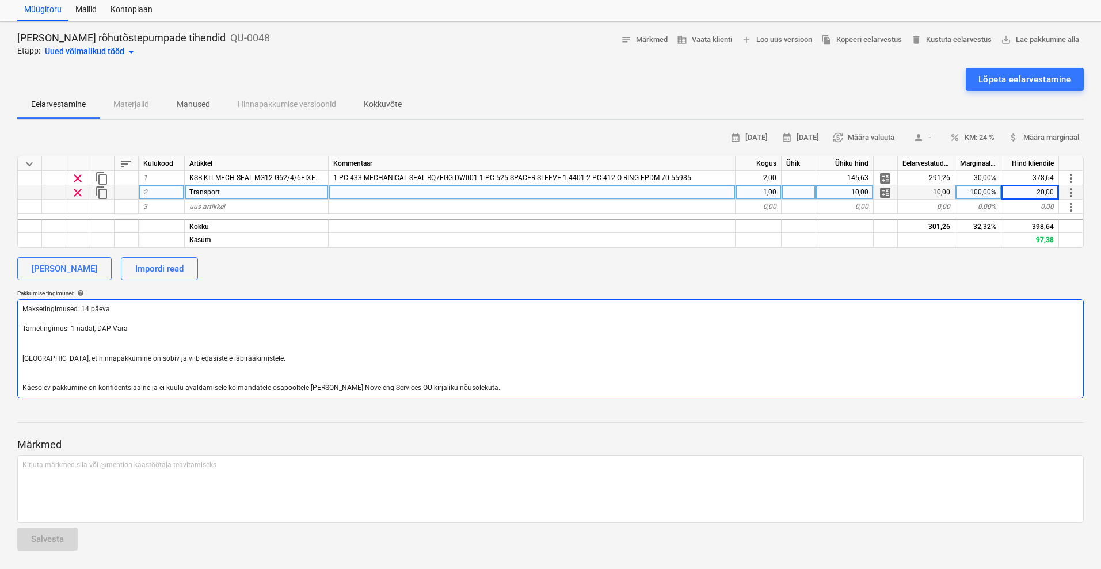
scroll to position [0, 0]
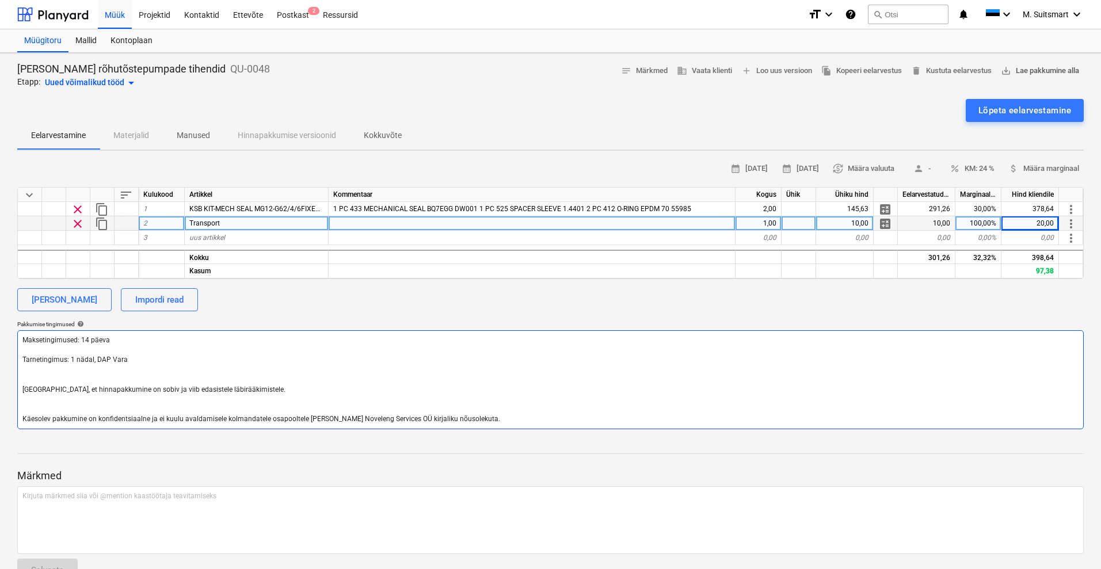
type textarea "Maksetingimused: 14 päeva Tarnetingimus: 1 nädal, DAP Vara [GEOGRAPHIC_DATA], e…"
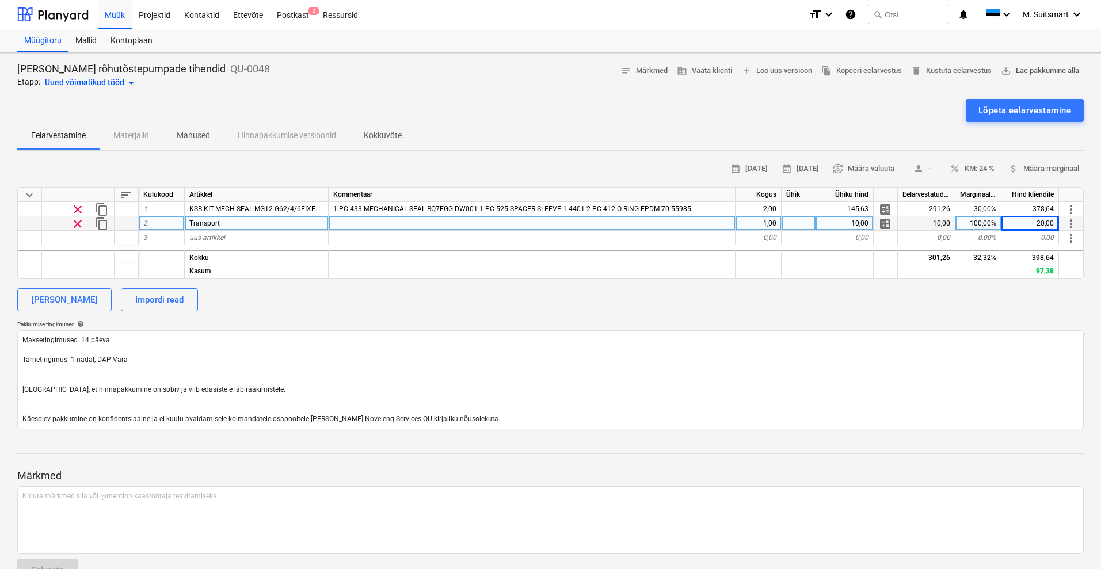
click at [1052, 66] on span "save_alt Lae pakkumine alla" at bounding box center [1040, 70] width 78 height 13
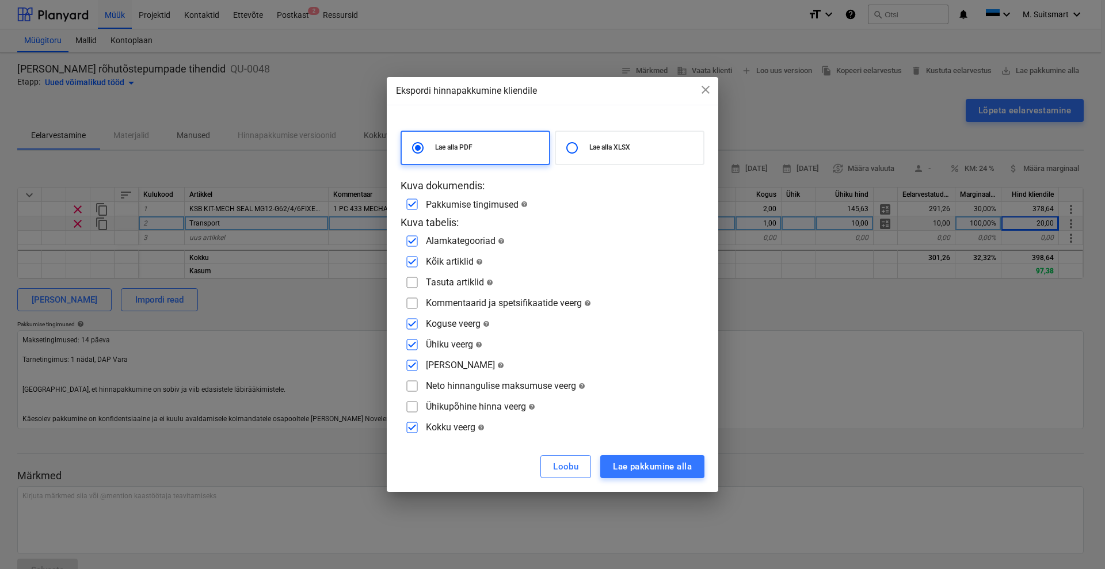
type textarea "x"
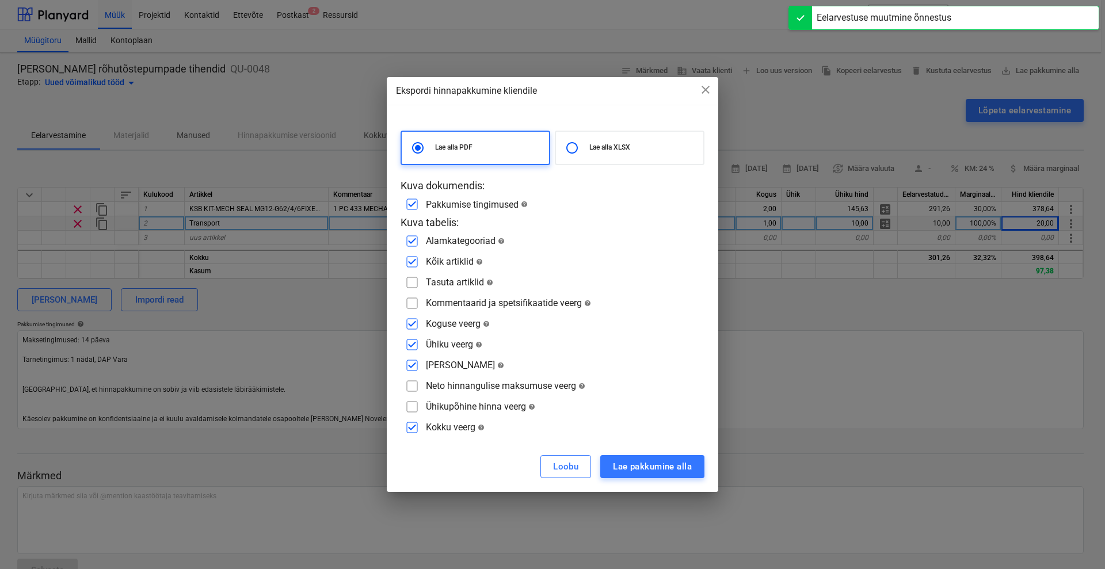
click at [457, 303] on div "Kommentaarid ja spetsifikaatide veerg help" at bounding box center [508, 302] width 165 height 11
click at [413, 301] on input "checkbox" at bounding box center [412, 303] width 18 height 18
checkbox input "true"
click at [666, 470] on div "Lae pakkumine alla" at bounding box center [652, 466] width 79 height 15
